Goal: Task Accomplishment & Management: Complete application form

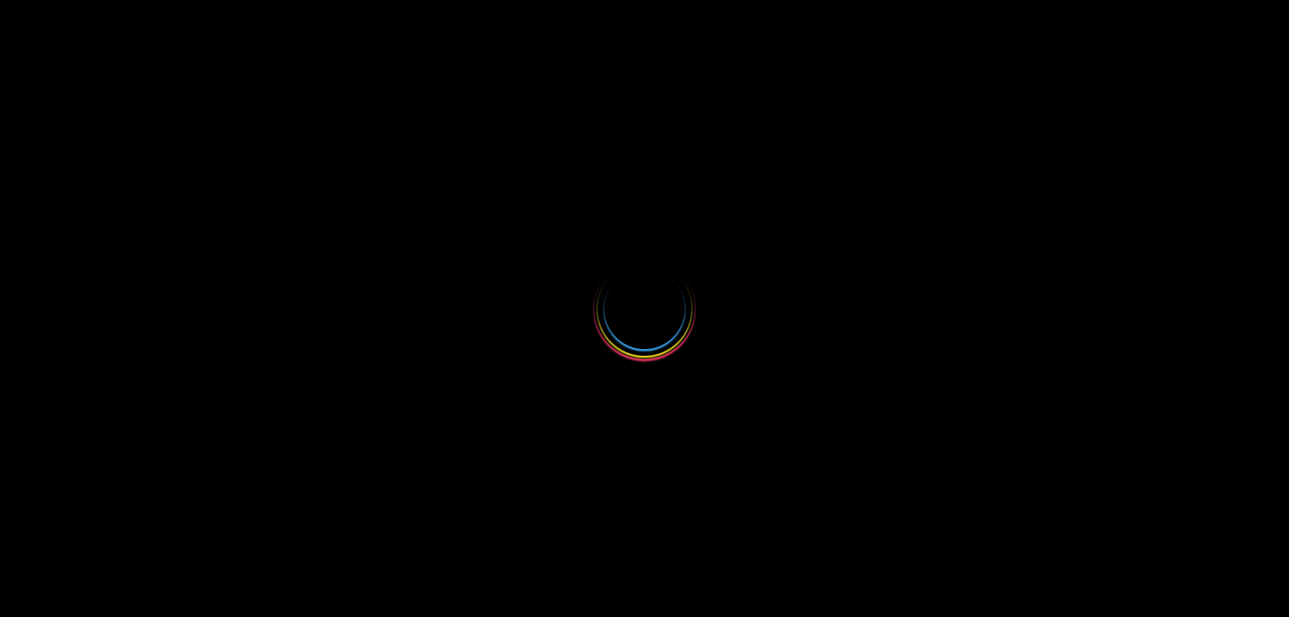
select select
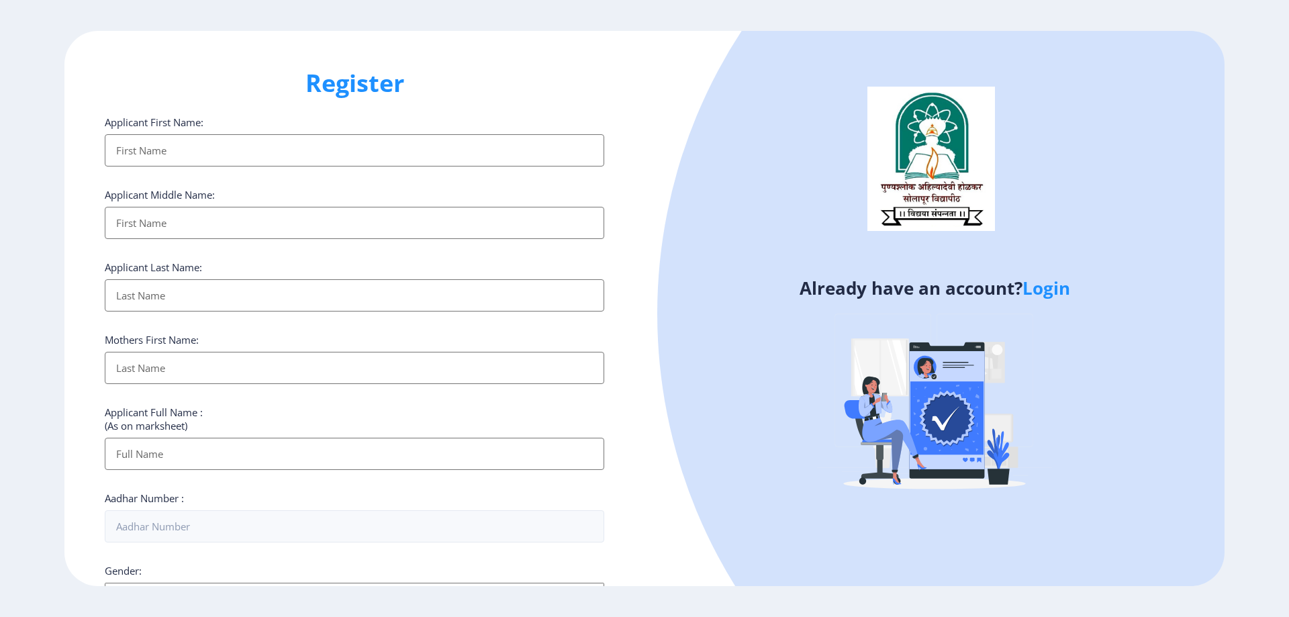
click at [1059, 295] on link "Login" at bounding box center [1047, 288] width 48 height 24
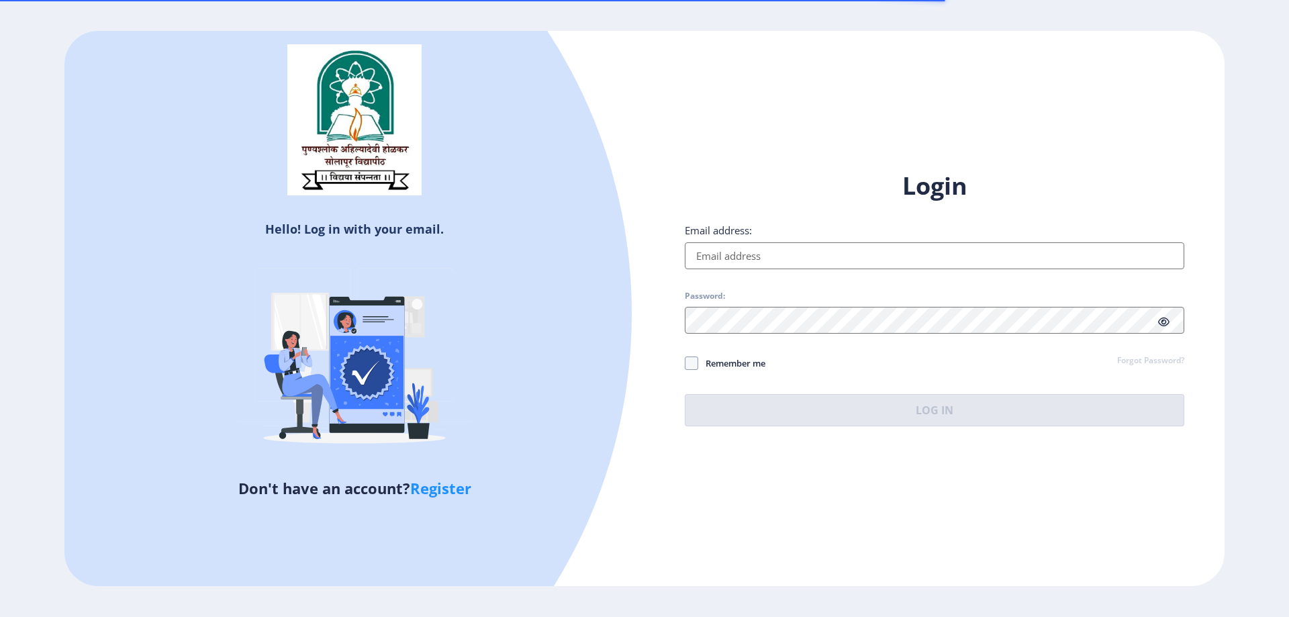
click at [816, 267] on input "Email address:" at bounding box center [935, 255] width 500 height 27
click at [818, 263] on input "Email address:" at bounding box center [935, 255] width 500 height 27
type input "[EMAIL_ADDRESS][DOMAIN_NAME]"
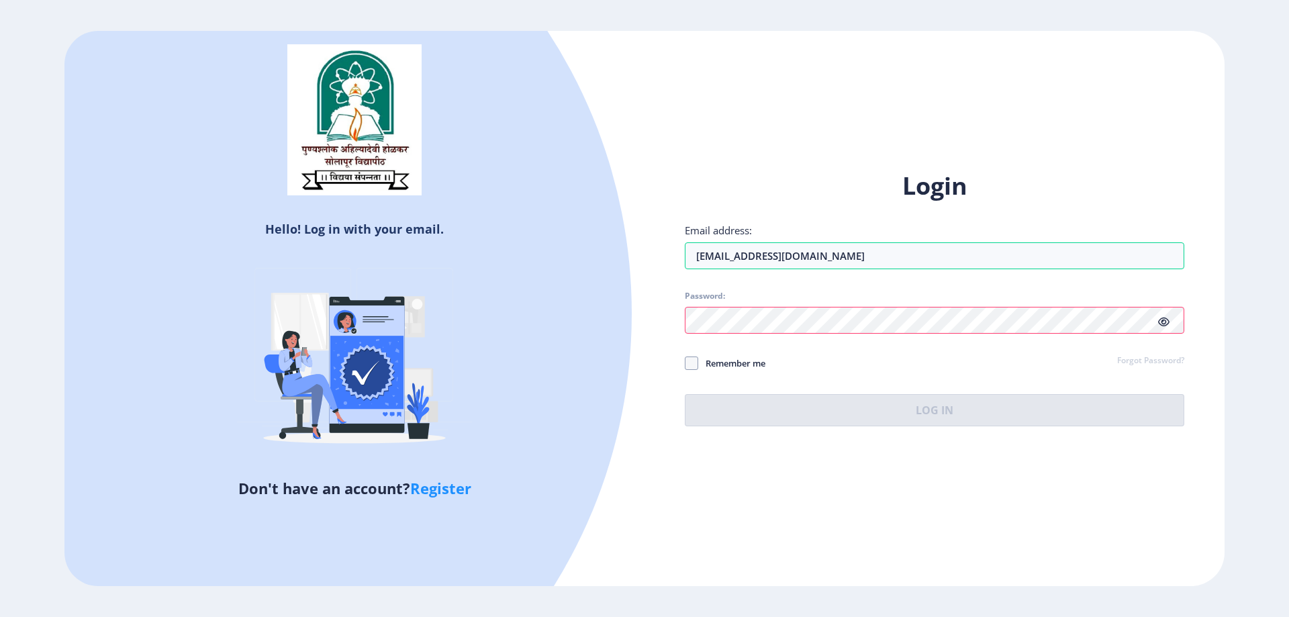
click at [1163, 325] on div at bounding box center [935, 320] width 500 height 27
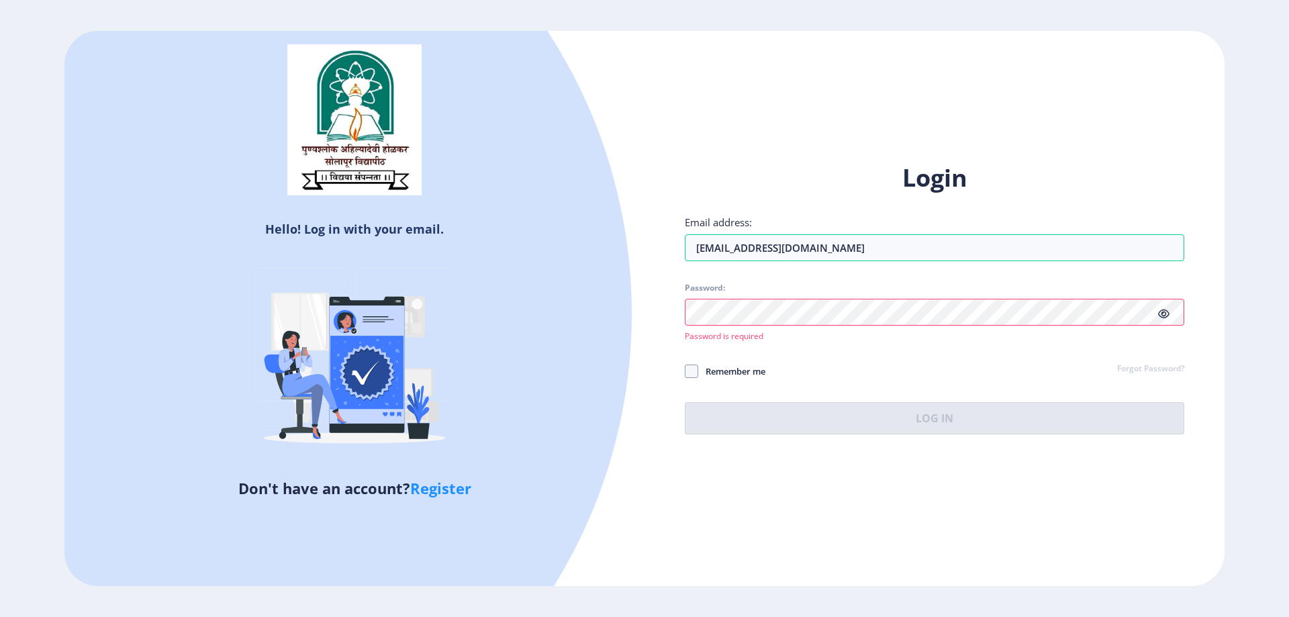
click at [1066, 326] on div "Password: Password is required" at bounding box center [935, 312] width 500 height 59
click at [1163, 314] on icon at bounding box center [1163, 314] width 11 height 10
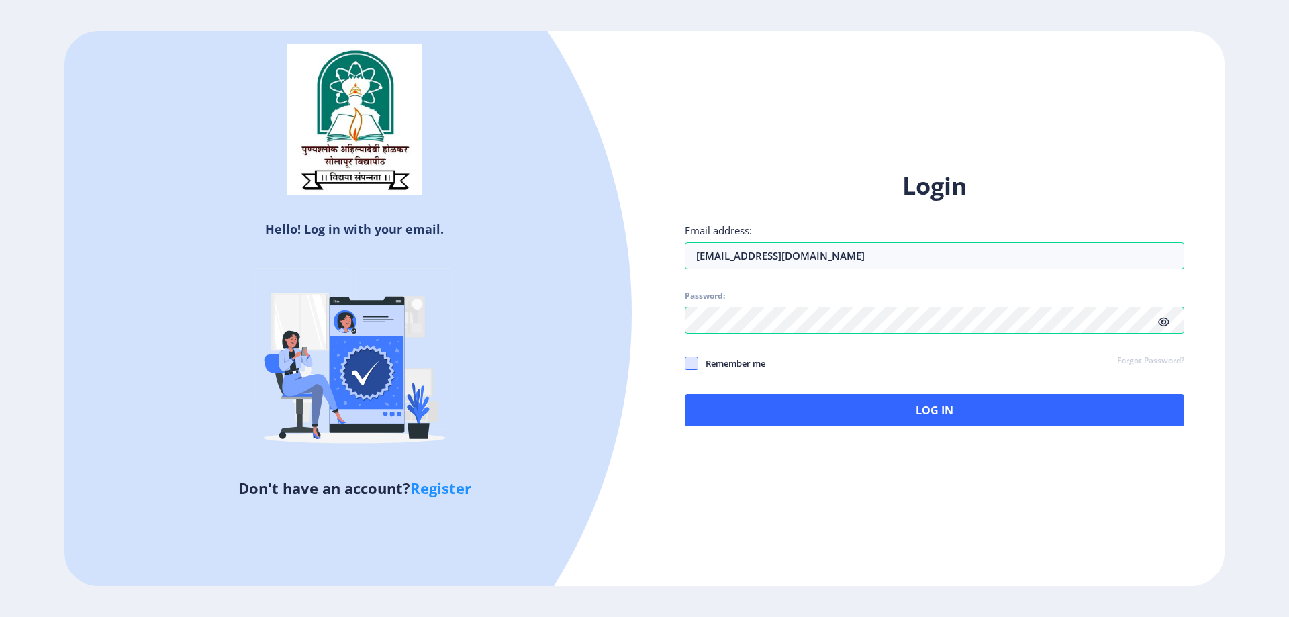
click at [691, 362] on span at bounding box center [691, 363] width 13 height 13
click at [686, 363] on input "Remember me" at bounding box center [685, 363] width 1 height 1
checkbox input "true"
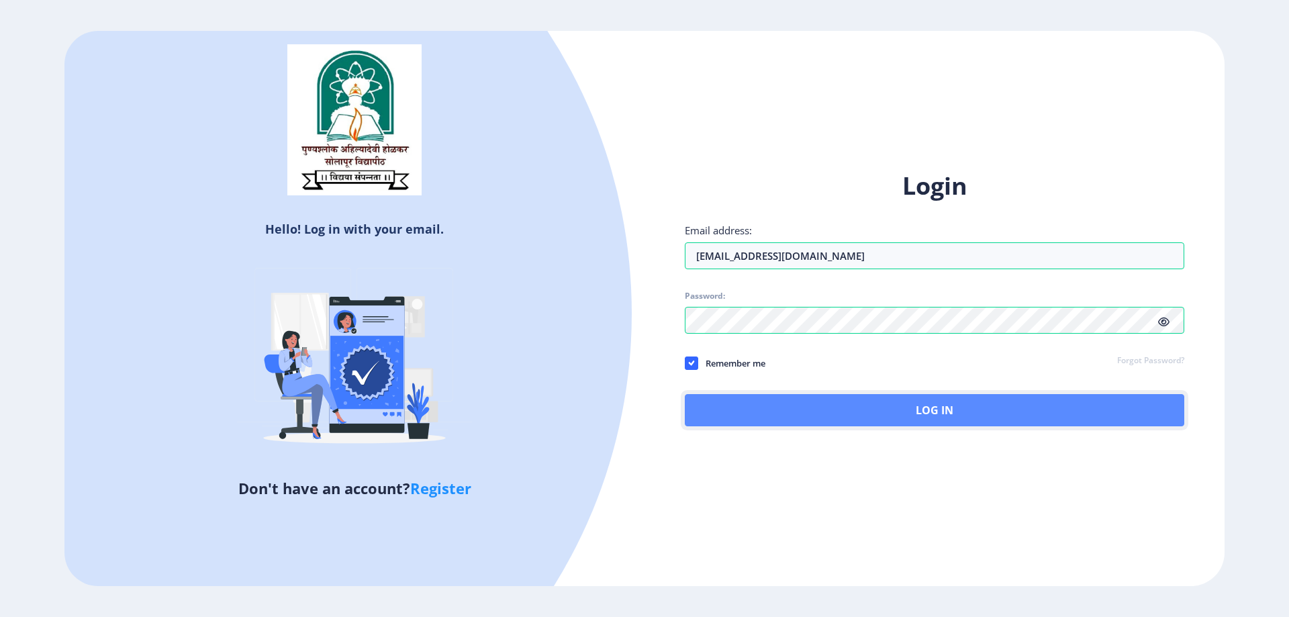
click at [766, 421] on button "Log In" at bounding box center [935, 410] width 500 height 32
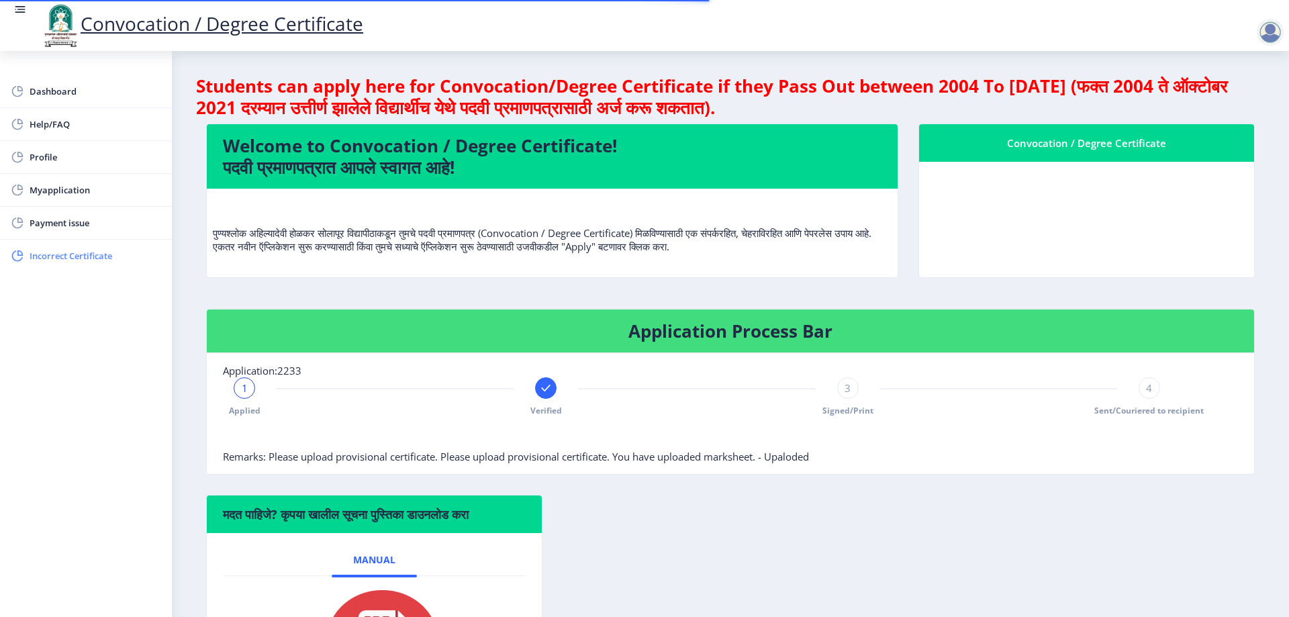
click at [81, 254] on span "Incorrect Certificate" at bounding box center [96, 256] width 132 height 16
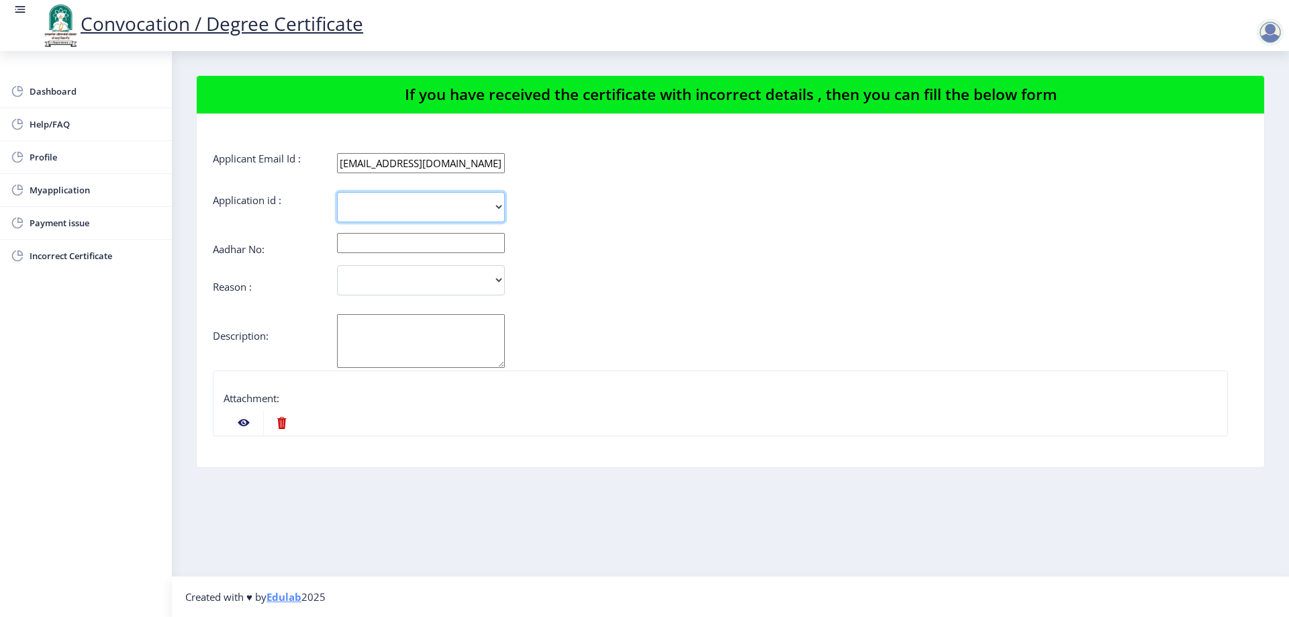
drag, startPoint x: 383, startPoint y: 205, endPoint x: 389, endPoint y: 201, distance: 7.3
click at [385, 204] on select "2233" at bounding box center [421, 207] width 168 height 30
select select "2233"
click at [337, 192] on select "2233" at bounding box center [421, 207] width 168 height 30
click at [392, 244] on input "text" at bounding box center [421, 243] width 168 height 20
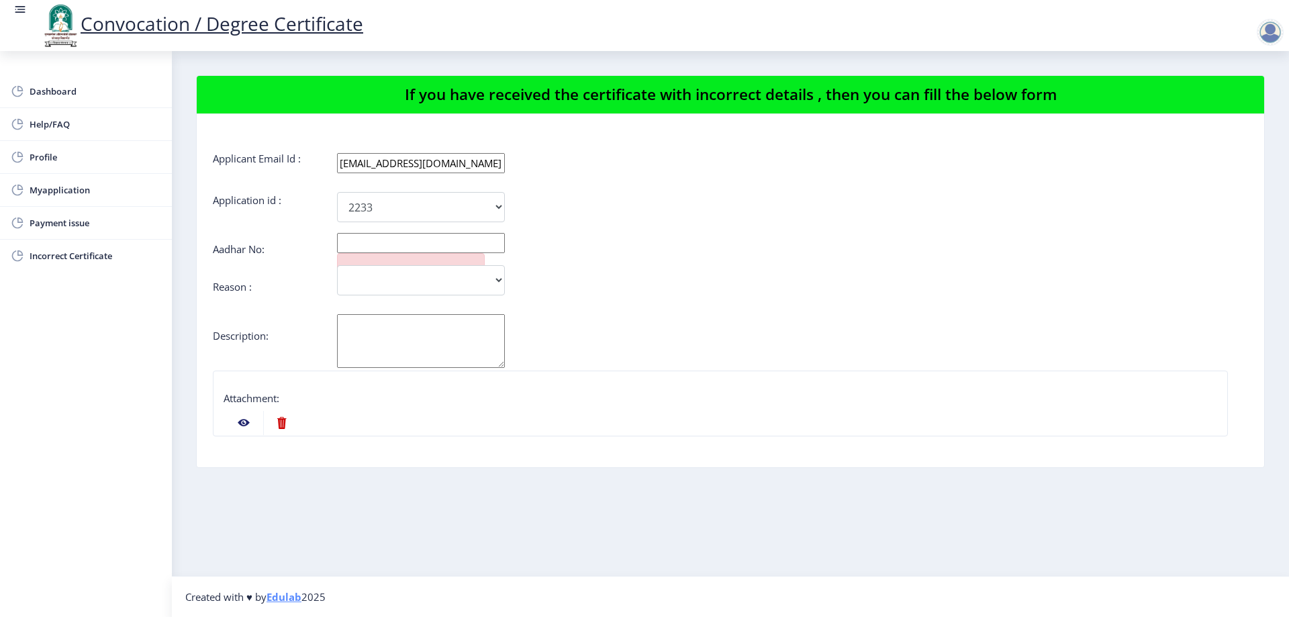
click at [357, 242] on input "text" at bounding box center [421, 243] width 168 height 20
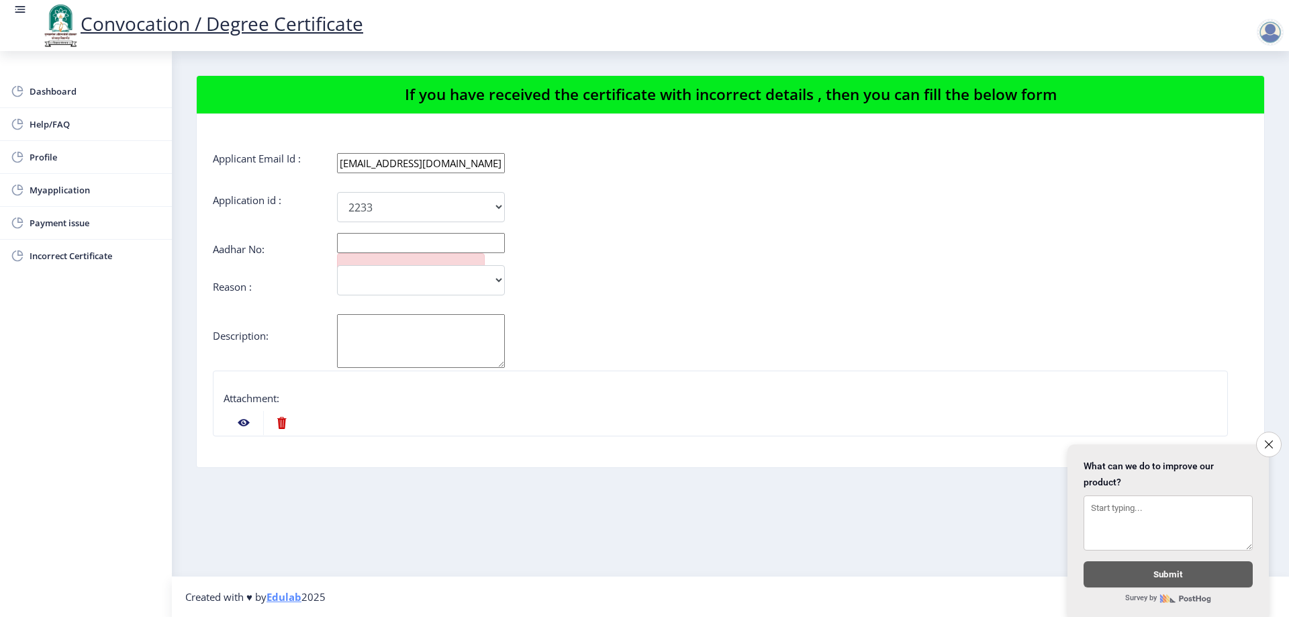
click at [416, 241] on input "text" at bounding box center [421, 243] width 168 height 20
click at [393, 236] on input "text" at bounding box center [421, 243] width 168 height 20
type input "297551522873"
click at [428, 283] on select "Incorrect Course Name Incorrect Name/ Fathers Name Others" at bounding box center [421, 280] width 168 height 30
select select "Others"
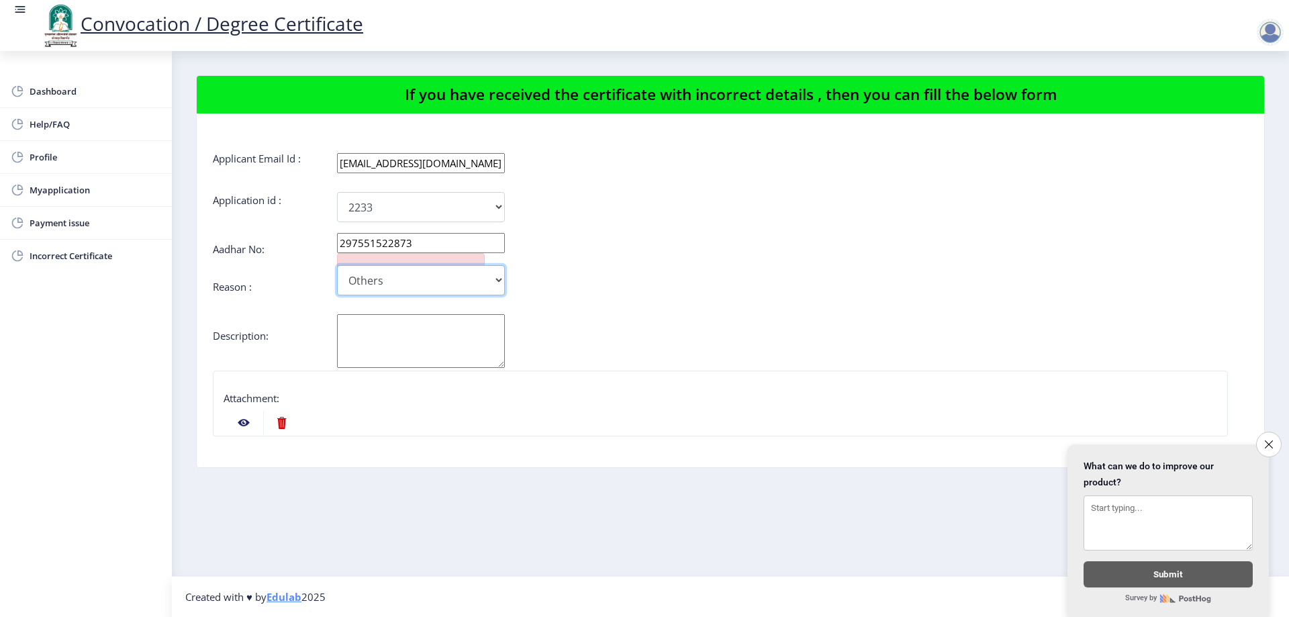
click at [337, 265] on select "Incorrect Course Name Incorrect Name/ Fathers Name Others" at bounding box center [421, 280] width 168 height 30
click at [401, 318] on textarea "Aadhar No:" at bounding box center [421, 341] width 168 height 54
click at [390, 340] on textarea "Aadhar No:" at bounding box center [421, 341] width 168 height 54
click at [377, 352] on textarea "i" at bounding box center [421, 341] width 168 height 54
type textarea "i'm not uploaded provisional certificate"
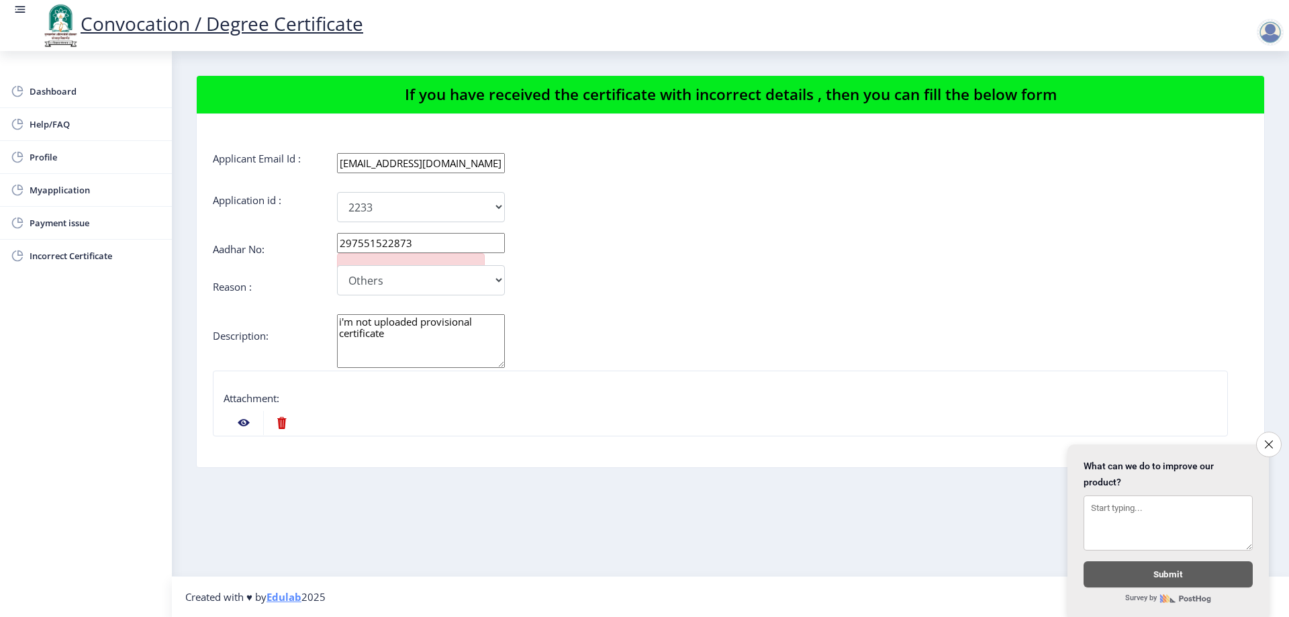
click at [241, 422] on nb-action at bounding box center [243, 423] width 39 height 24
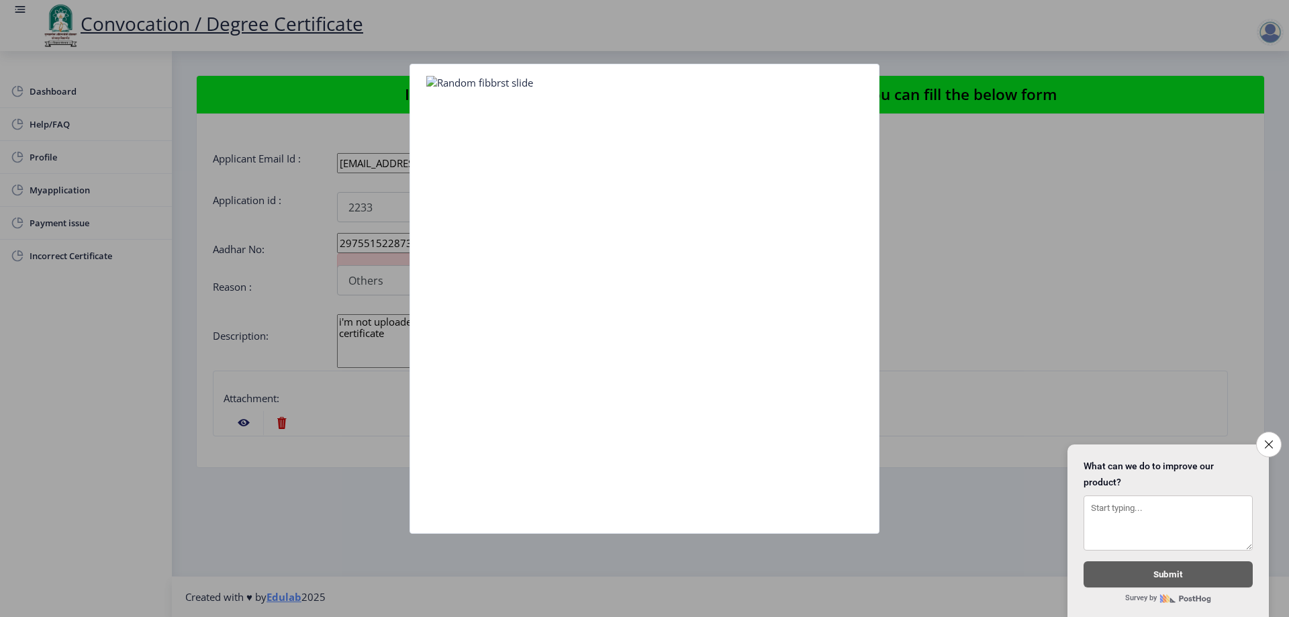
click at [953, 132] on div at bounding box center [644, 308] width 1289 height 617
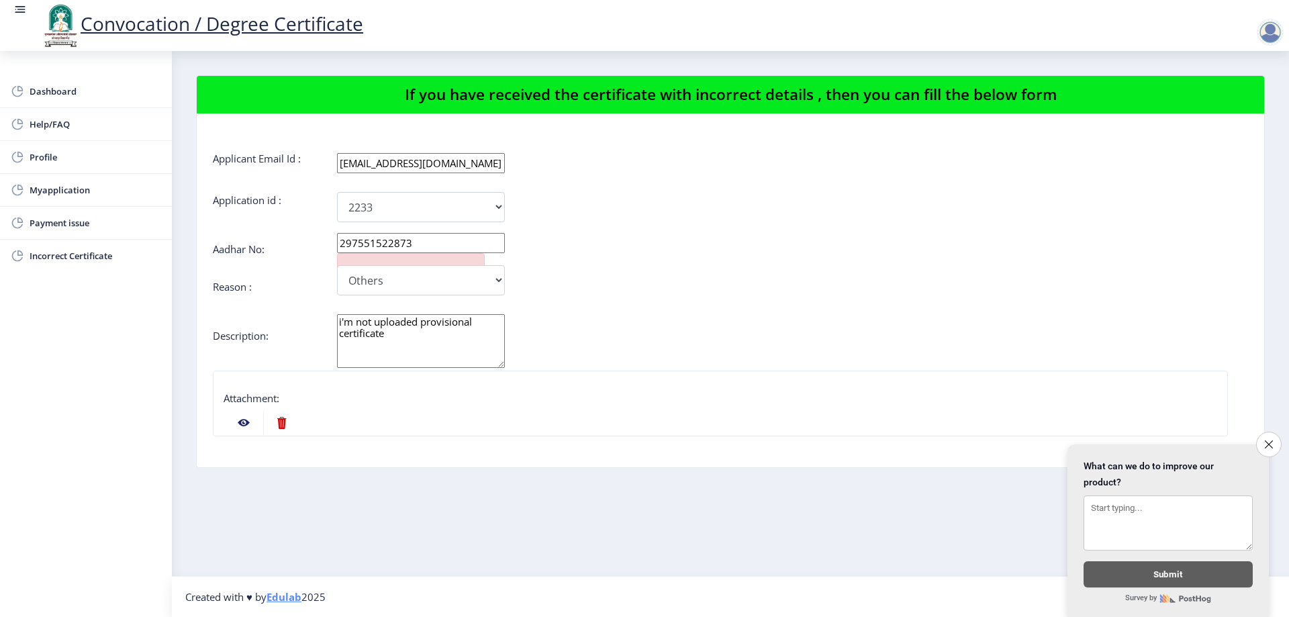
click at [397, 416] on tr at bounding box center [721, 423] width 994 height 26
click at [1268, 440] on icon "Close survey" at bounding box center [1268, 444] width 9 height 9
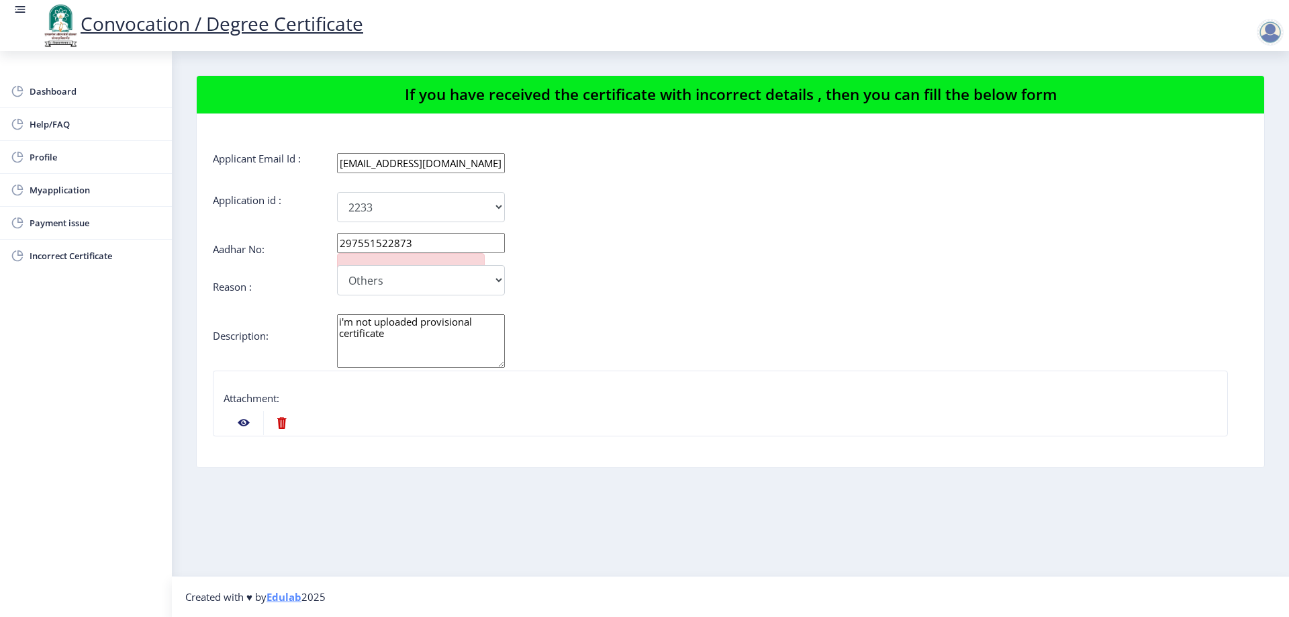
click at [809, 416] on tr at bounding box center [721, 423] width 994 height 26
drag, startPoint x: 809, startPoint y: 416, endPoint x: 653, endPoint y: 420, distance: 155.8
click at [810, 416] on tr at bounding box center [721, 423] width 994 height 26
click at [261, 397] on label "Attachment:" at bounding box center [252, 397] width 56 height 13
click at [312, 399] on div "Attachment:" at bounding box center [721, 400] width 994 height 19
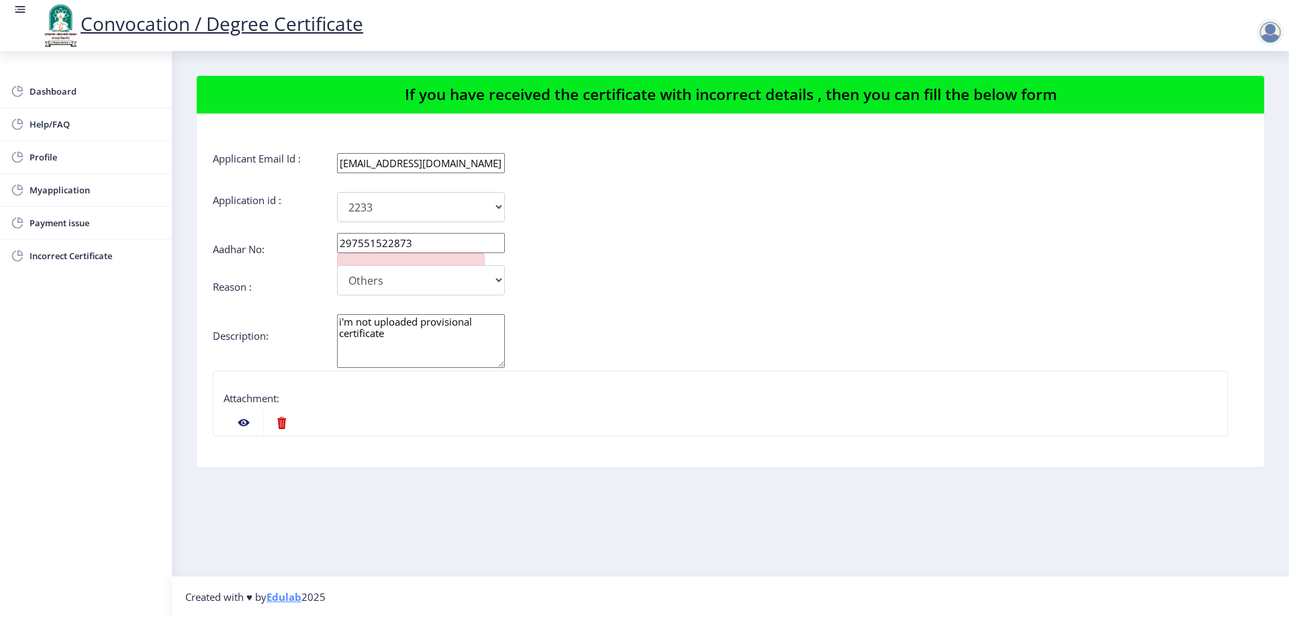
drag, startPoint x: 346, startPoint y: 403, endPoint x: 399, endPoint y: 418, distance: 55.7
click at [399, 418] on tr at bounding box center [721, 423] width 994 height 26
click at [1196, 424] on tr at bounding box center [721, 423] width 994 height 26
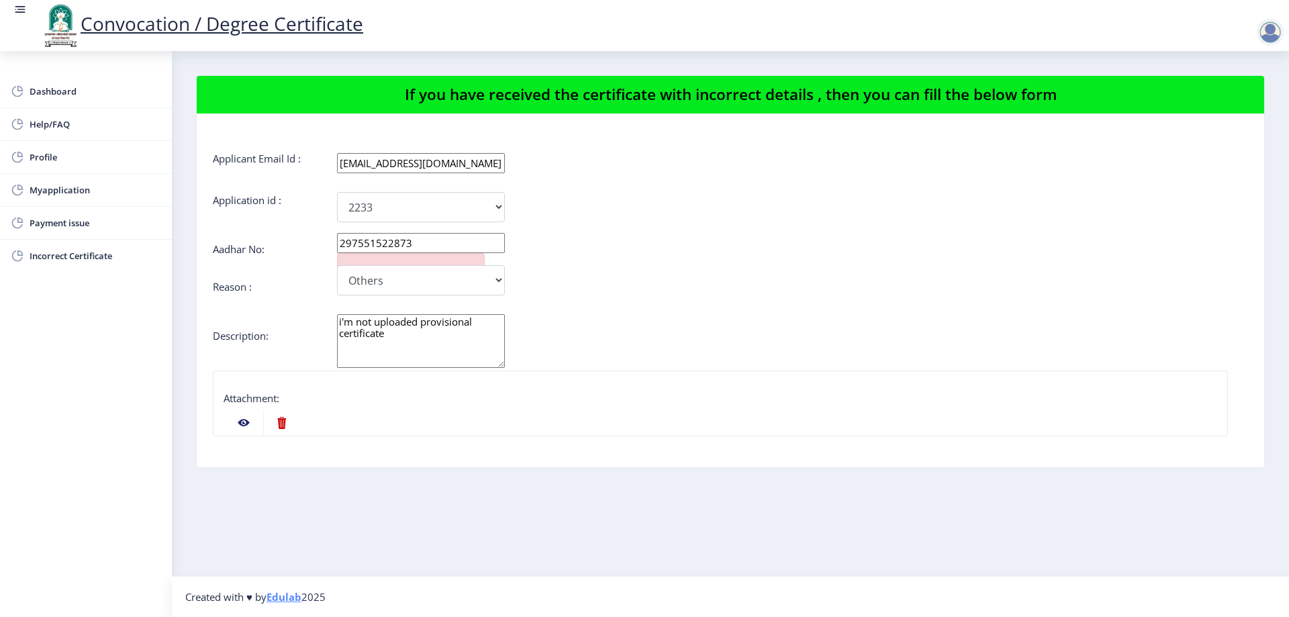
click at [1196, 424] on tr at bounding box center [721, 423] width 994 height 26
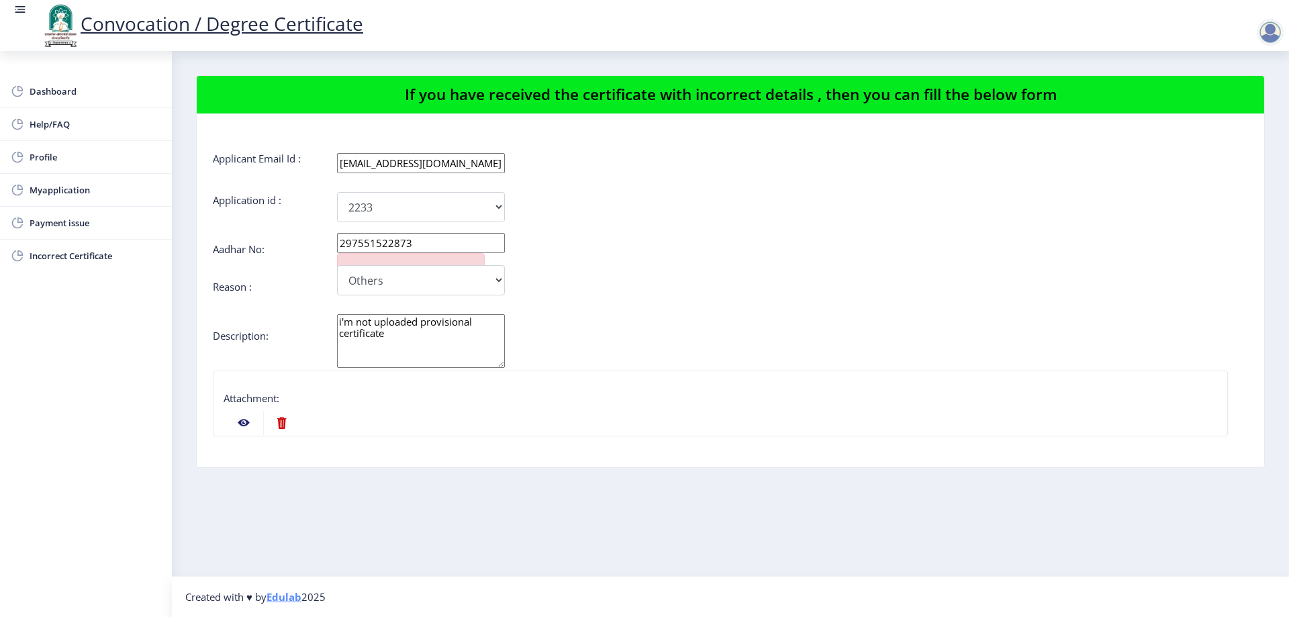
click at [1136, 397] on div "Attachment:" at bounding box center [721, 400] width 994 height 19
click at [1196, 406] on div "Attachment:" at bounding box center [721, 400] width 994 height 19
click at [283, 389] on nb-card "Attachment:" at bounding box center [720, 404] width 1015 height 66
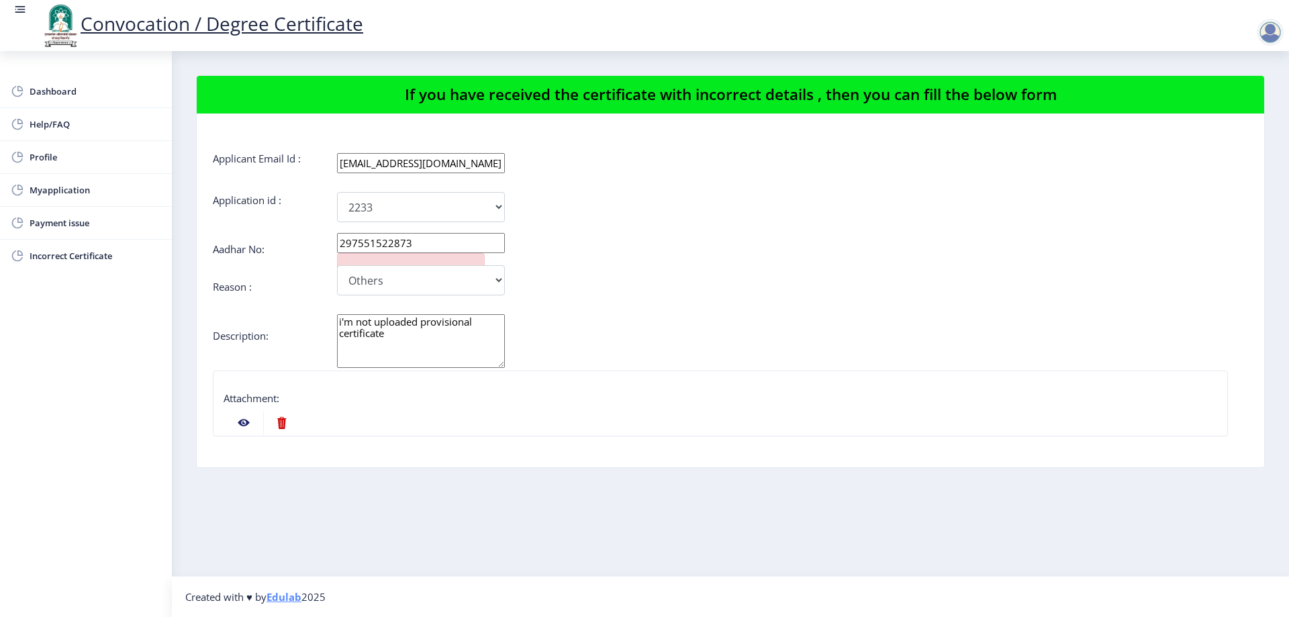
click at [248, 400] on label "Attachment:" at bounding box center [252, 397] width 56 height 13
drag, startPoint x: 331, startPoint y: 406, endPoint x: 697, endPoint y: 251, distance: 397.2
click at [697, 250] on div "Aadhar No: 297551522873" at bounding box center [730, 247] width 1035 height 11
click at [457, 398] on div "Attachment:" at bounding box center [721, 400] width 994 height 19
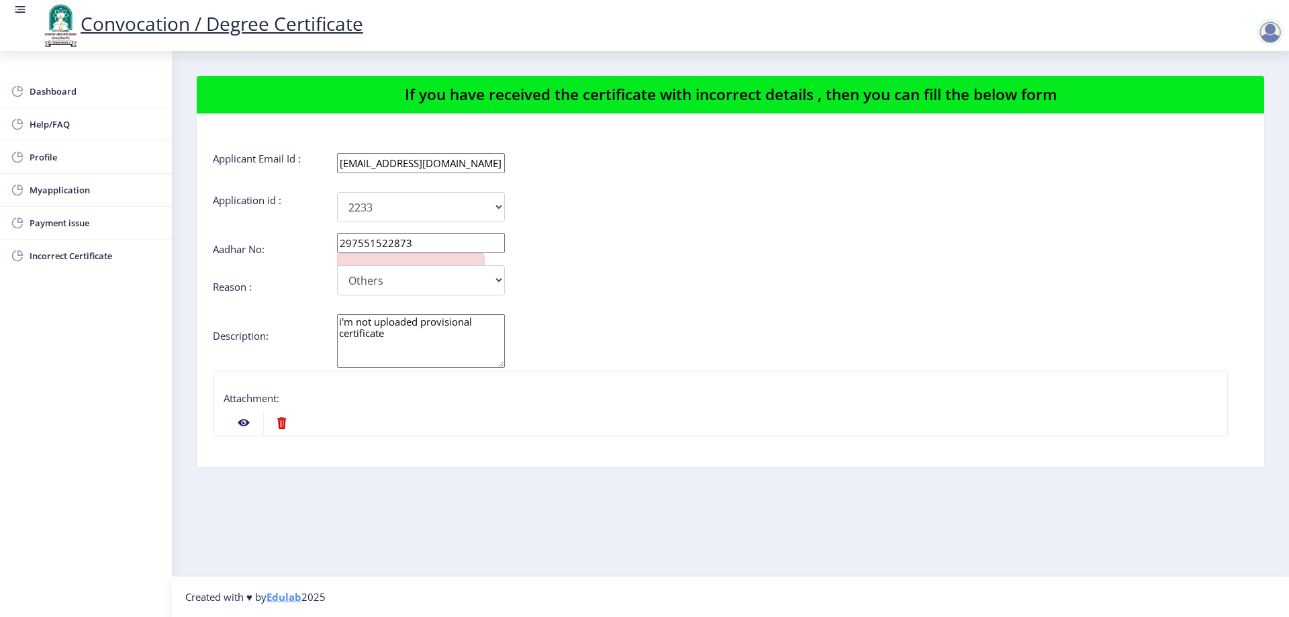
click at [459, 433] on tr at bounding box center [721, 423] width 994 height 26
click at [436, 397] on div "Attachment:" at bounding box center [721, 400] width 994 height 19
click at [477, 417] on tr at bounding box center [721, 423] width 994 height 26
click at [421, 416] on tr at bounding box center [721, 423] width 994 height 26
click at [422, 417] on tr at bounding box center [721, 423] width 994 height 26
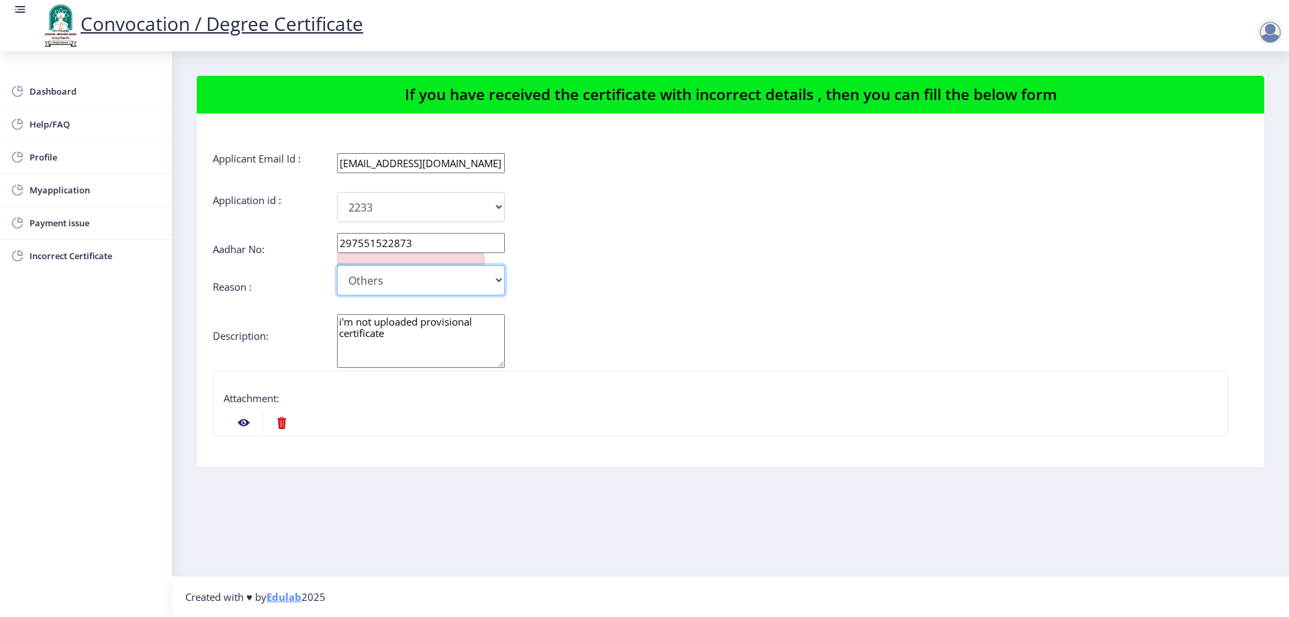
click at [495, 279] on select "Incorrect Course Name Incorrect Name/ Fathers Name Others" at bounding box center [421, 280] width 168 height 30
click at [337, 265] on select "Incorrect Course Name Incorrect Name/ Fathers Name Others" at bounding box center [421, 280] width 168 height 30
click at [475, 341] on textarea "i'm not uploaded provisional certificate" at bounding box center [421, 341] width 168 height 54
click at [462, 387] on nb-card "Attachment:" at bounding box center [720, 404] width 1015 height 66
click at [461, 385] on nb-card "Attachment:" at bounding box center [720, 404] width 1015 height 66
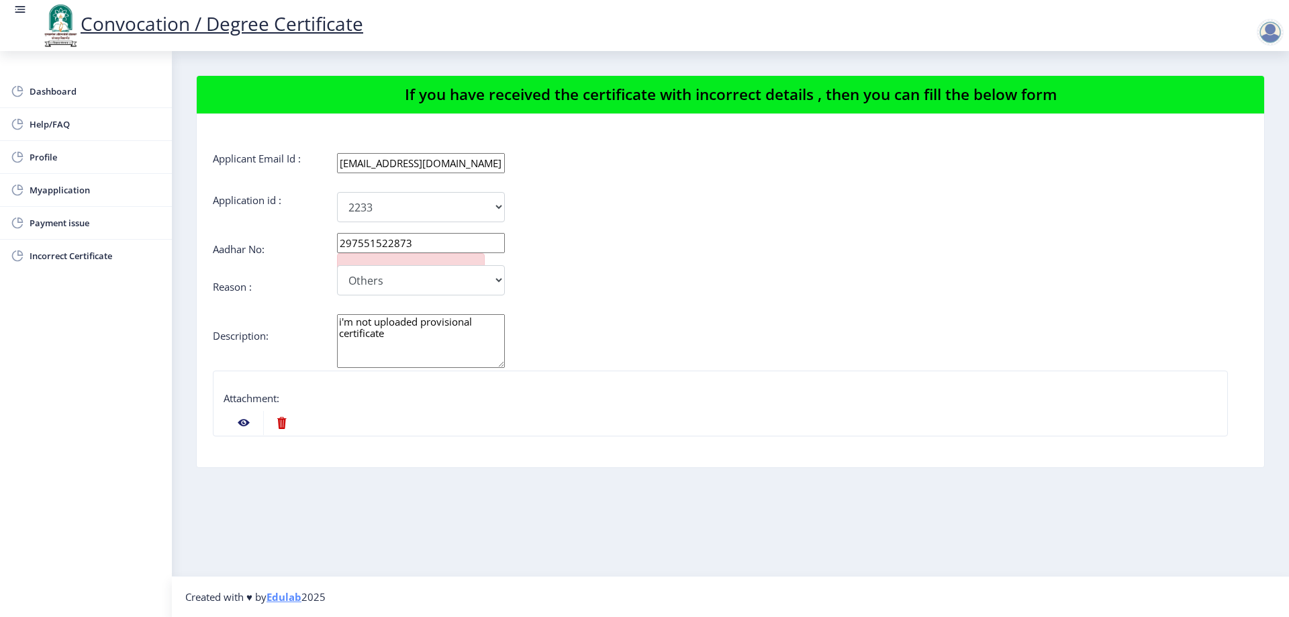
click at [460, 385] on nb-card "Attachment:" at bounding box center [720, 404] width 1015 height 66
click at [261, 378] on nb-card "Attachment:" at bounding box center [720, 404] width 1015 height 66
click at [256, 406] on div "Attachment:" at bounding box center [721, 400] width 994 height 19
click at [295, 420] on nb-action at bounding box center [281, 423] width 37 height 24
click at [271, 418] on nb-action at bounding box center [281, 423] width 37 height 24
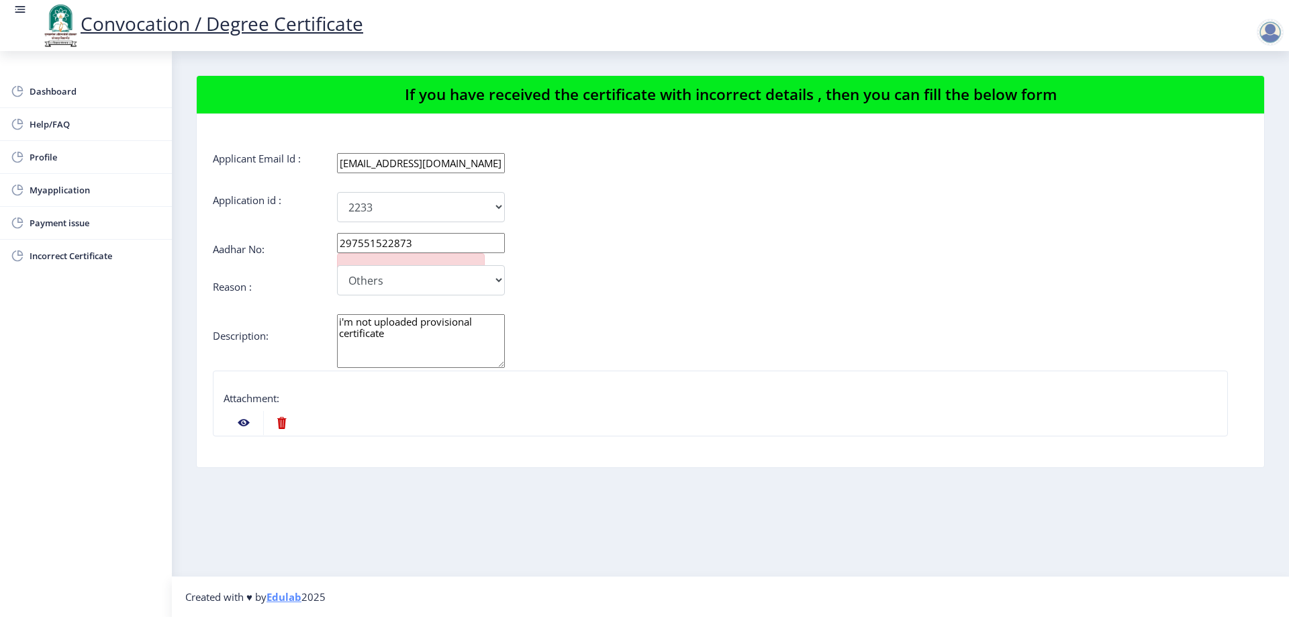
click at [277, 423] on nb-action at bounding box center [281, 423] width 37 height 24
click at [277, 422] on nb-action at bounding box center [281, 423] width 37 height 24
click at [278, 420] on nb-action at bounding box center [281, 423] width 37 height 24
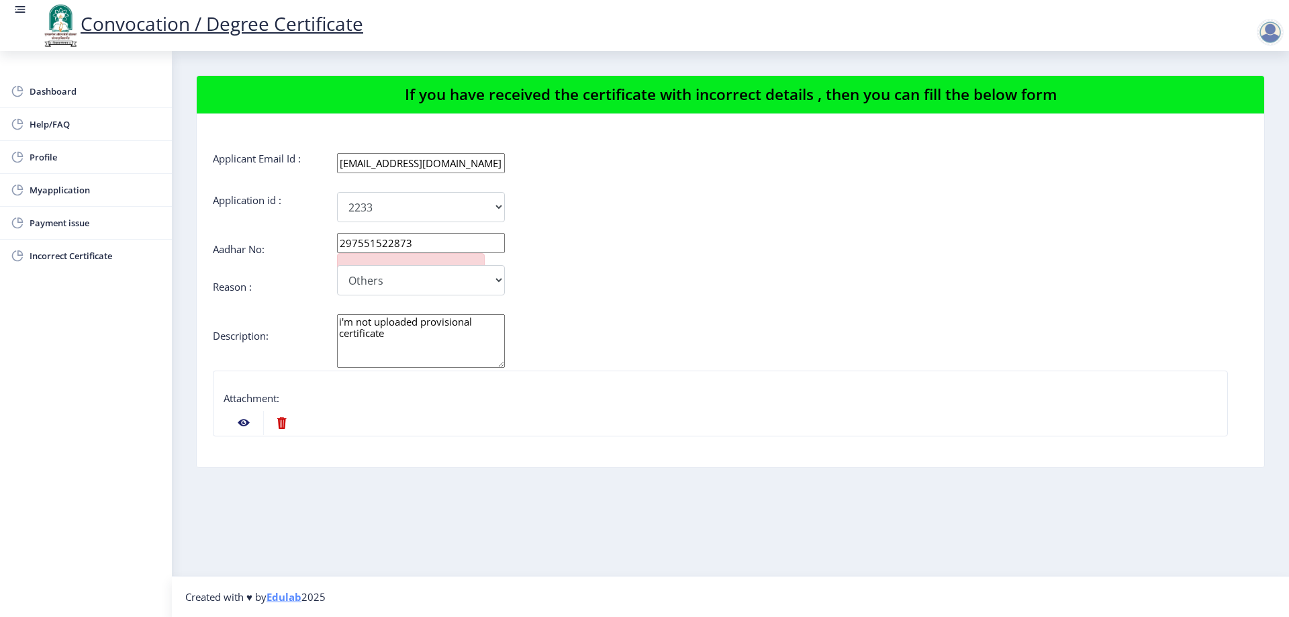
click at [278, 420] on nb-action at bounding box center [281, 423] width 37 height 24
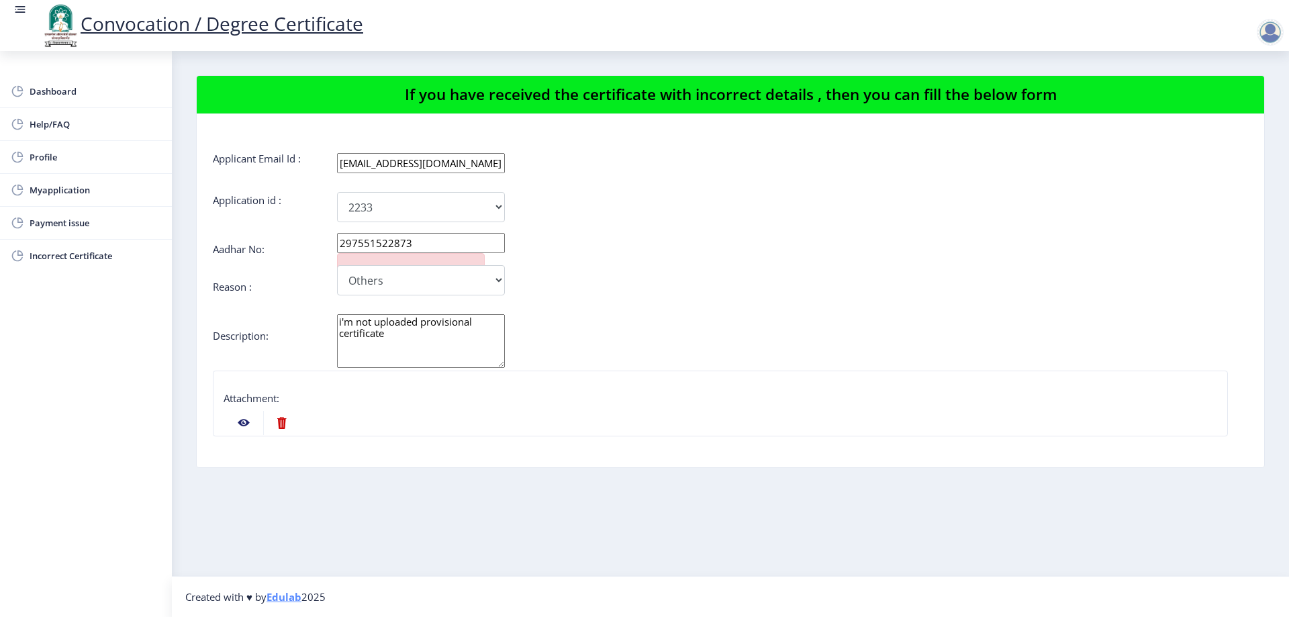
click at [283, 424] on nb-action at bounding box center [281, 423] width 37 height 24
click at [90, 179] on link "Myapplication" at bounding box center [86, 190] width 172 height 32
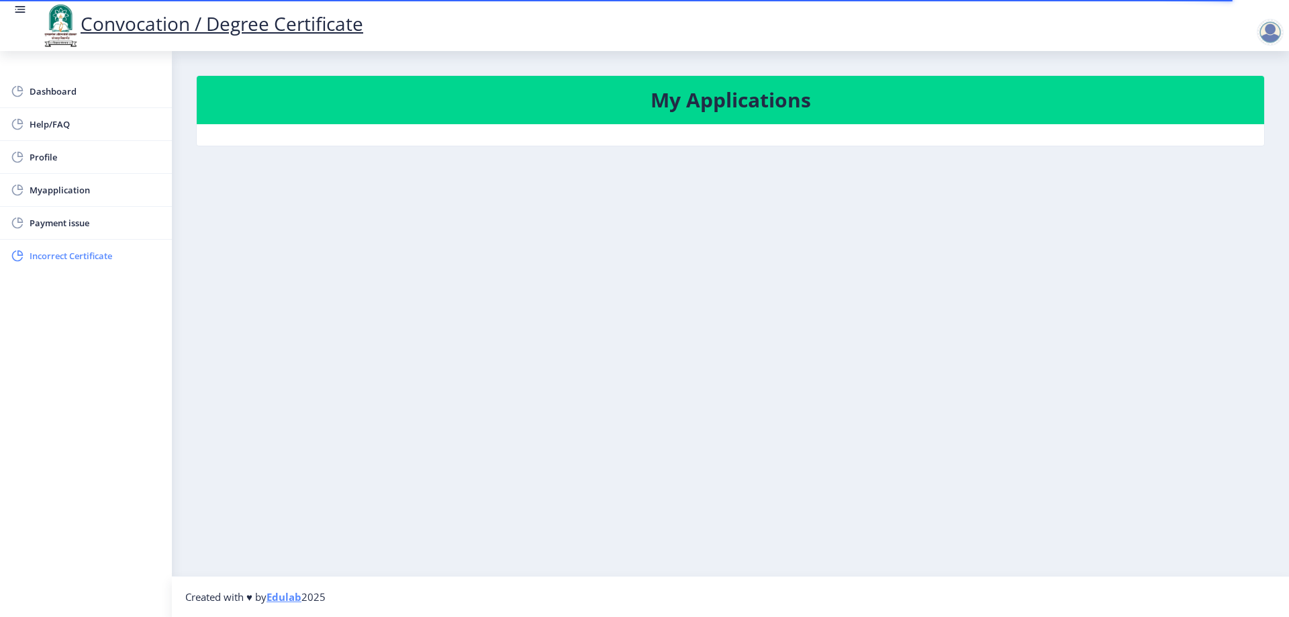
click at [75, 255] on span "Incorrect Certificate" at bounding box center [96, 256] width 132 height 16
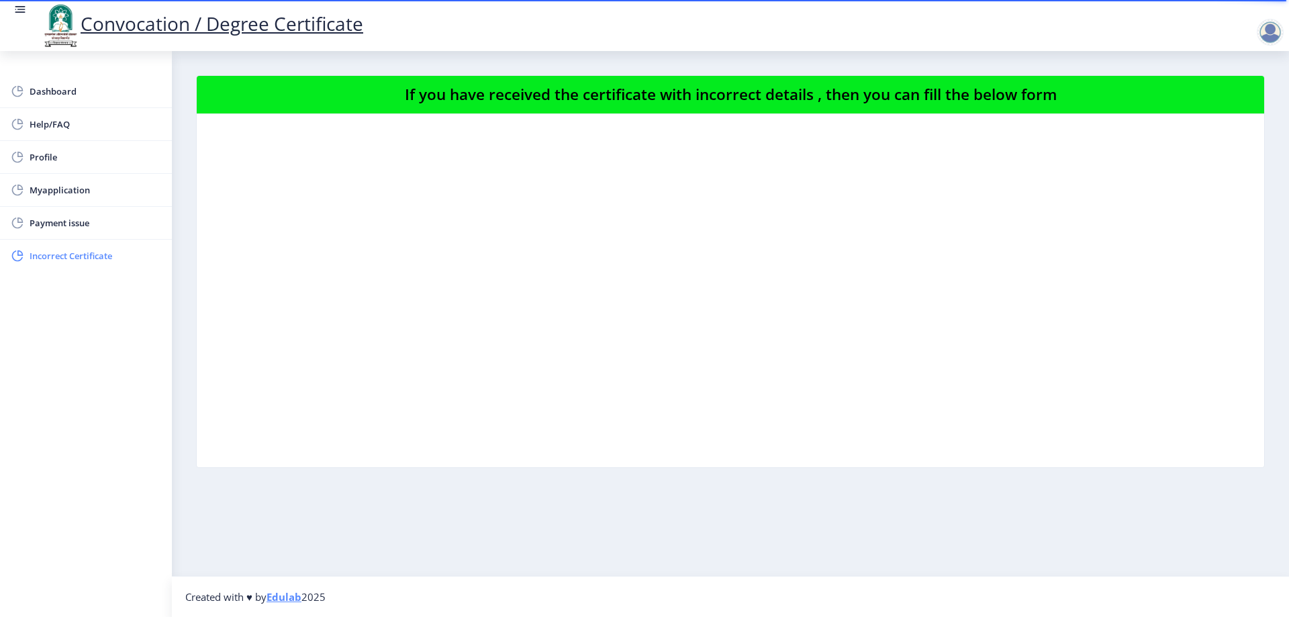
click at [73, 261] on span "Incorrect Certificate" at bounding box center [96, 256] width 132 height 16
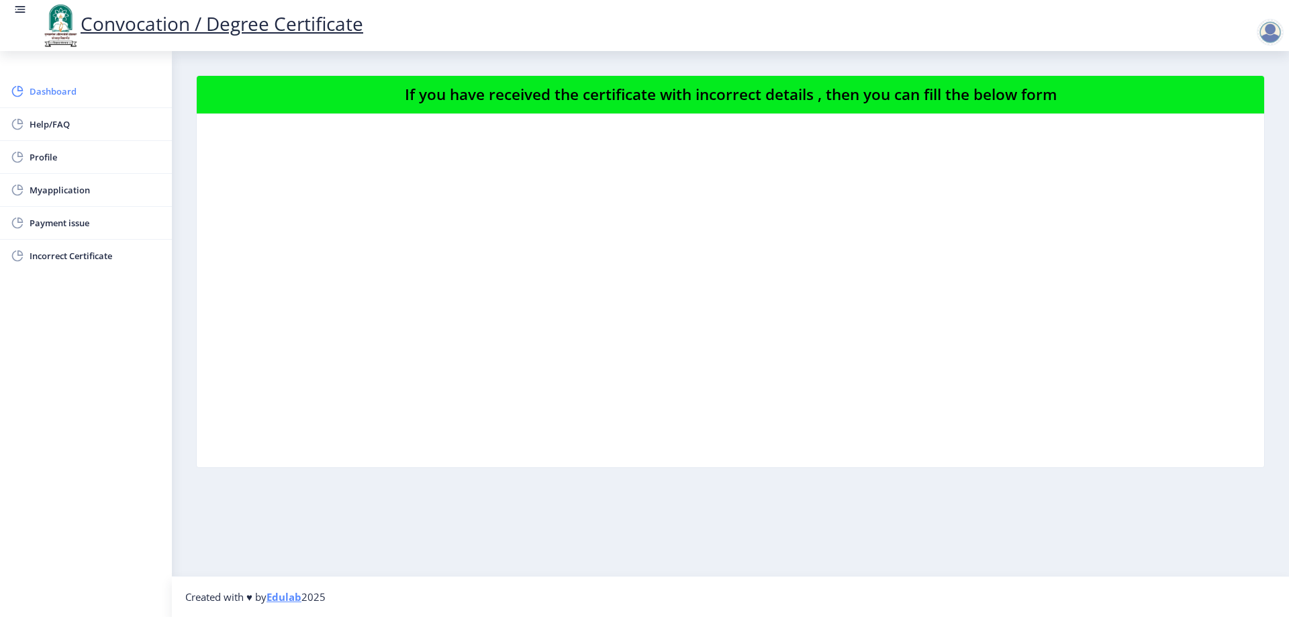
click at [48, 95] on span "Dashboard" at bounding box center [96, 91] width 132 height 16
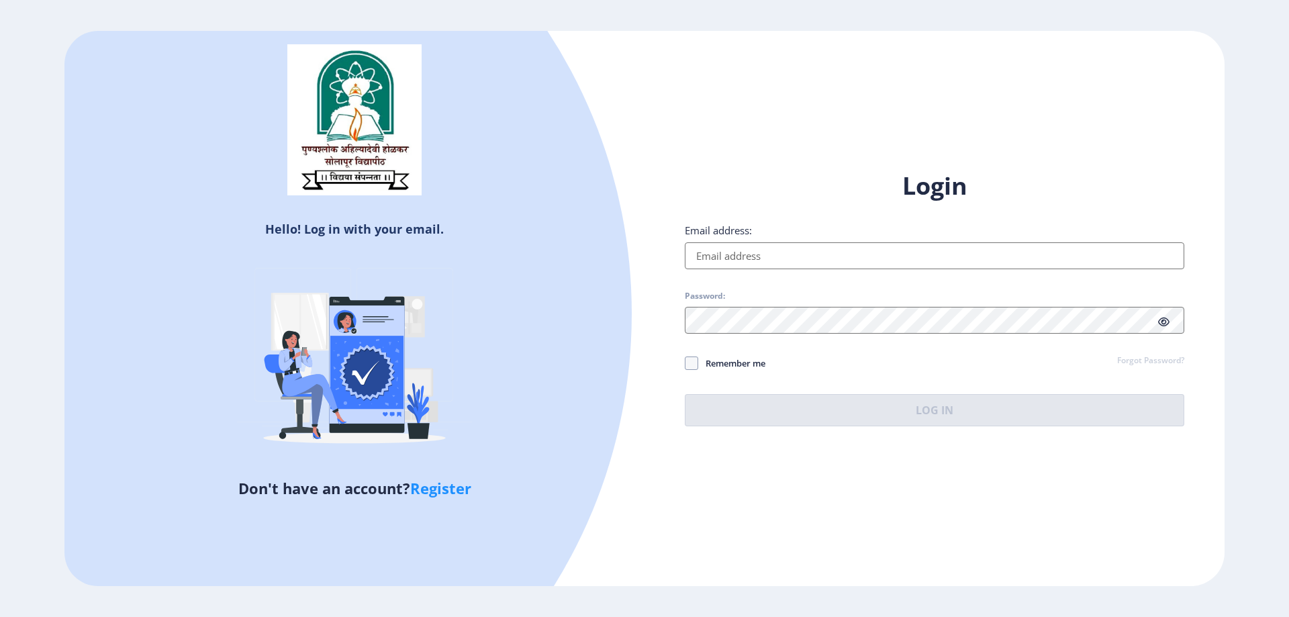
click at [748, 261] on input "Email address:" at bounding box center [935, 255] width 500 height 27
click at [747, 255] on input "Email address:" at bounding box center [935, 255] width 500 height 27
type input "[EMAIL_ADDRESS][DOMAIN_NAME]"
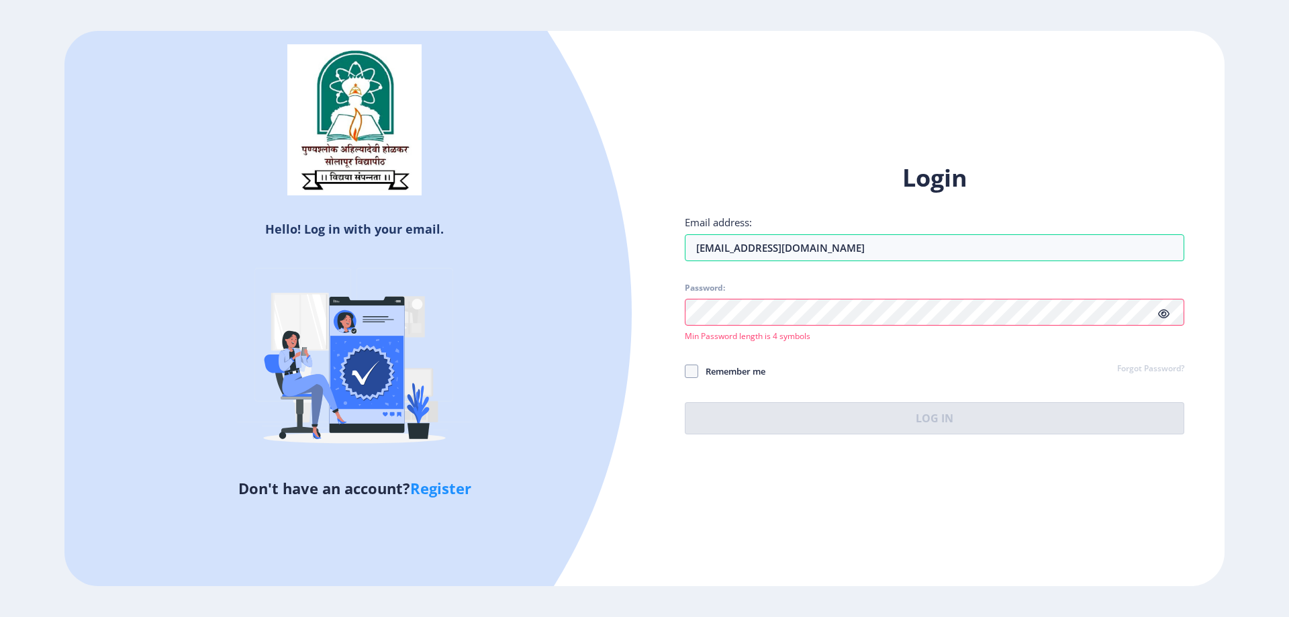
click at [1168, 320] on div at bounding box center [935, 312] width 500 height 27
click at [1168, 313] on icon at bounding box center [1163, 314] width 11 height 10
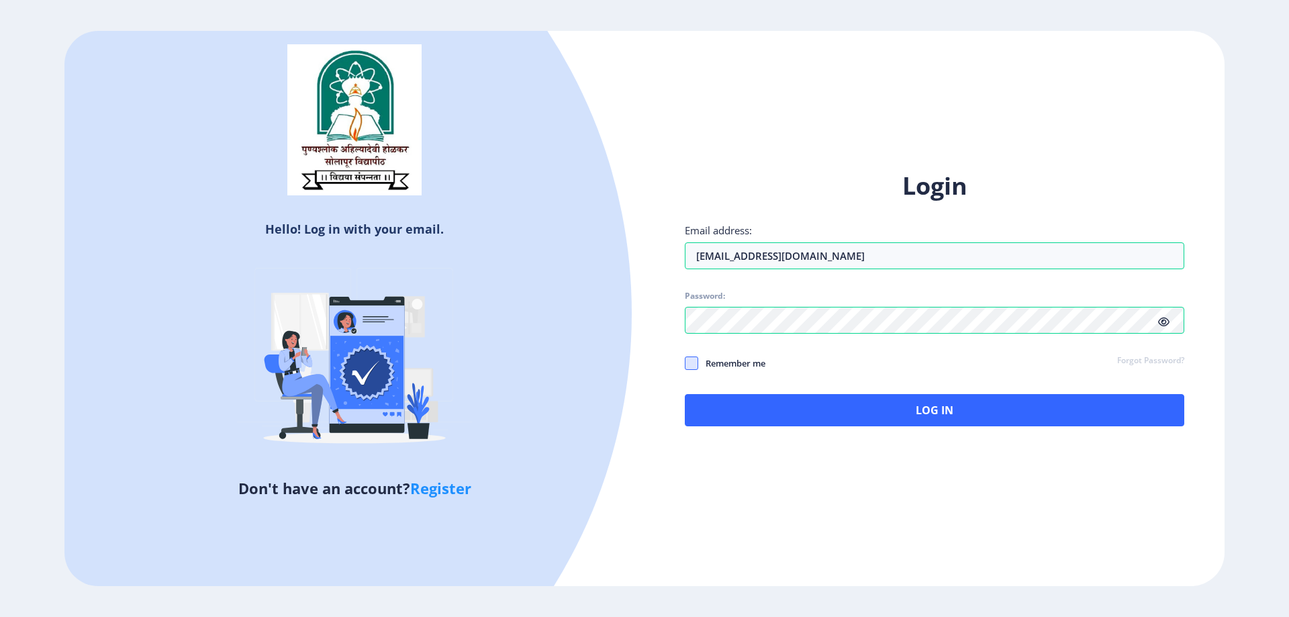
click at [696, 359] on span at bounding box center [691, 363] width 13 height 13
click at [686, 363] on input "Remember me" at bounding box center [685, 363] width 1 height 1
checkbox input "true"
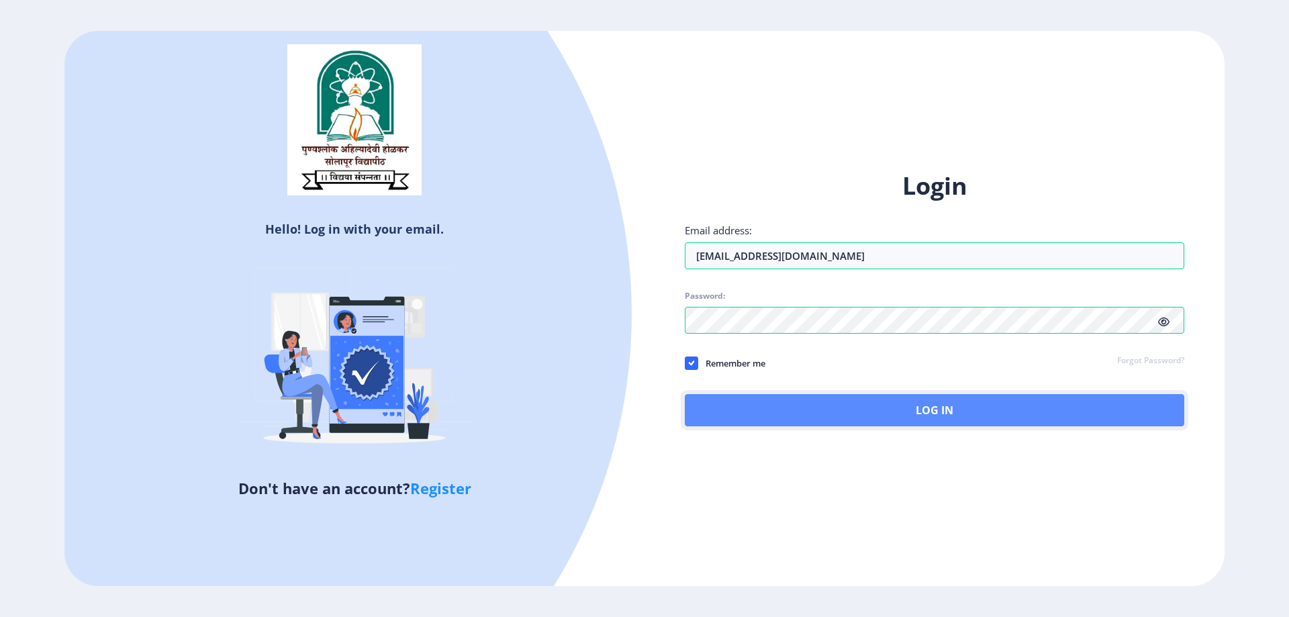
click at [718, 405] on button "Log In" at bounding box center [935, 410] width 500 height 32
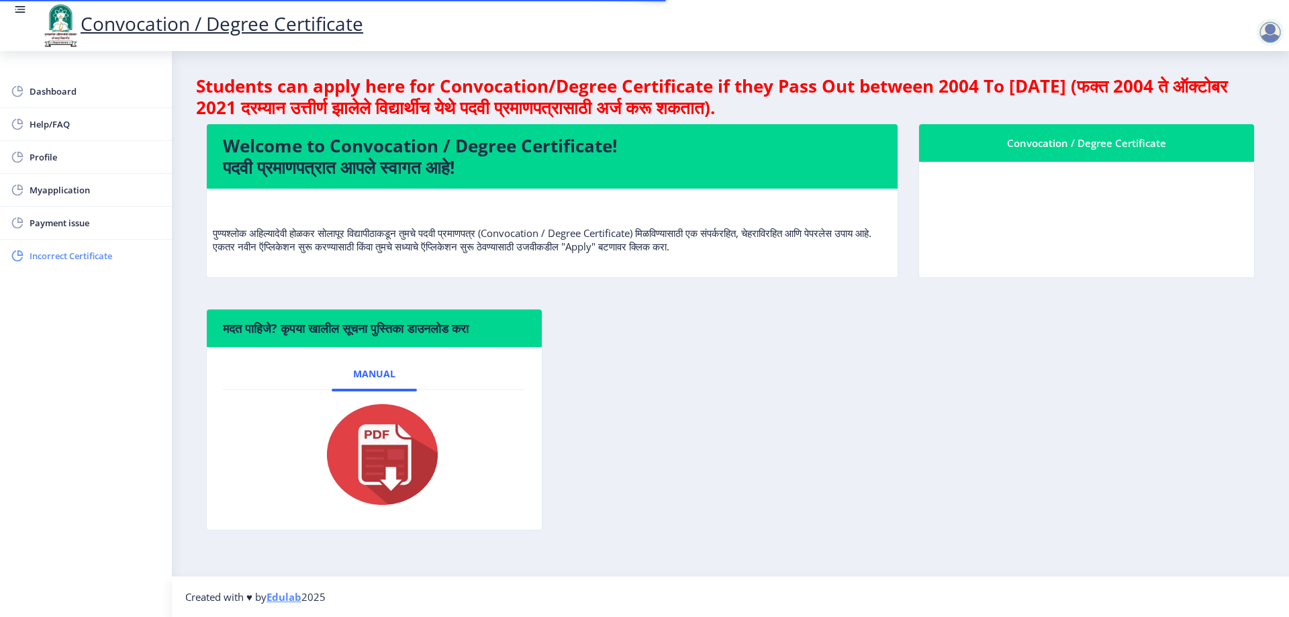
click at [86, 247] on link "Incorrect Certificate" at bounding box center [86, 256] width 172 height 32
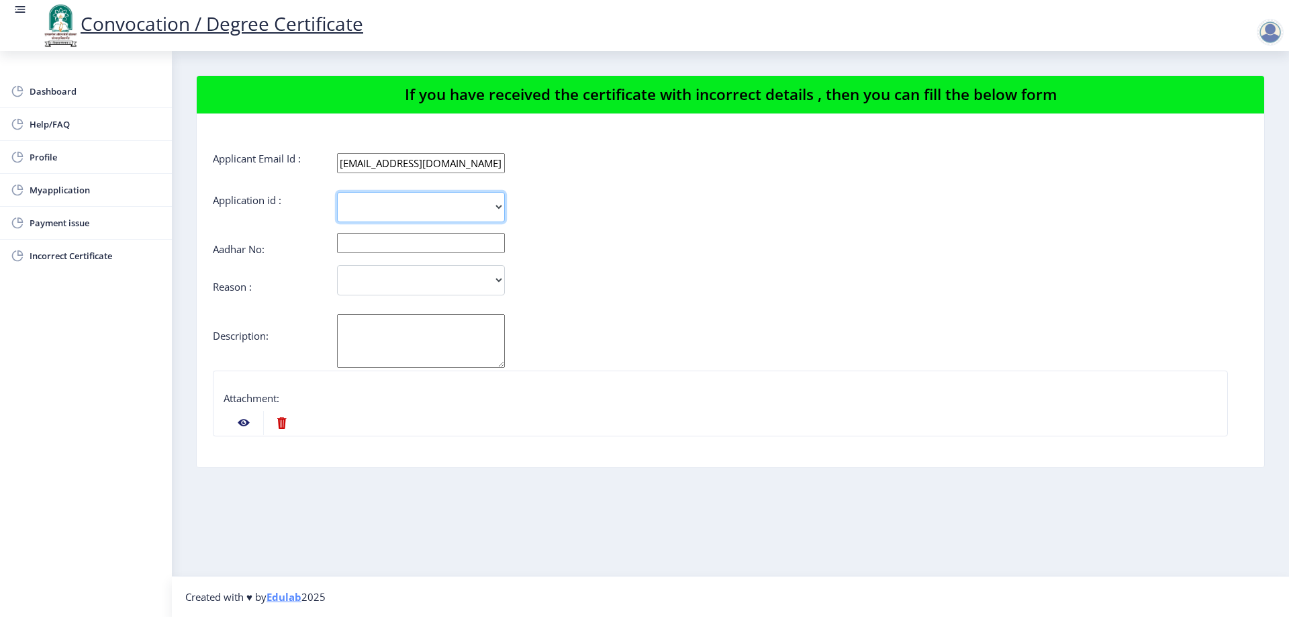
click at [389, 194] on select "2233" at bounding box center [421, 207] width 168 height 30
select select "2233"
click at [337, 192] on select "2233" at bounding box center [421, 207] width 168 height 30
click at [384, 244] on input "text" at bounding box center [421, 243] width 168 height 20
type input "297551522873"
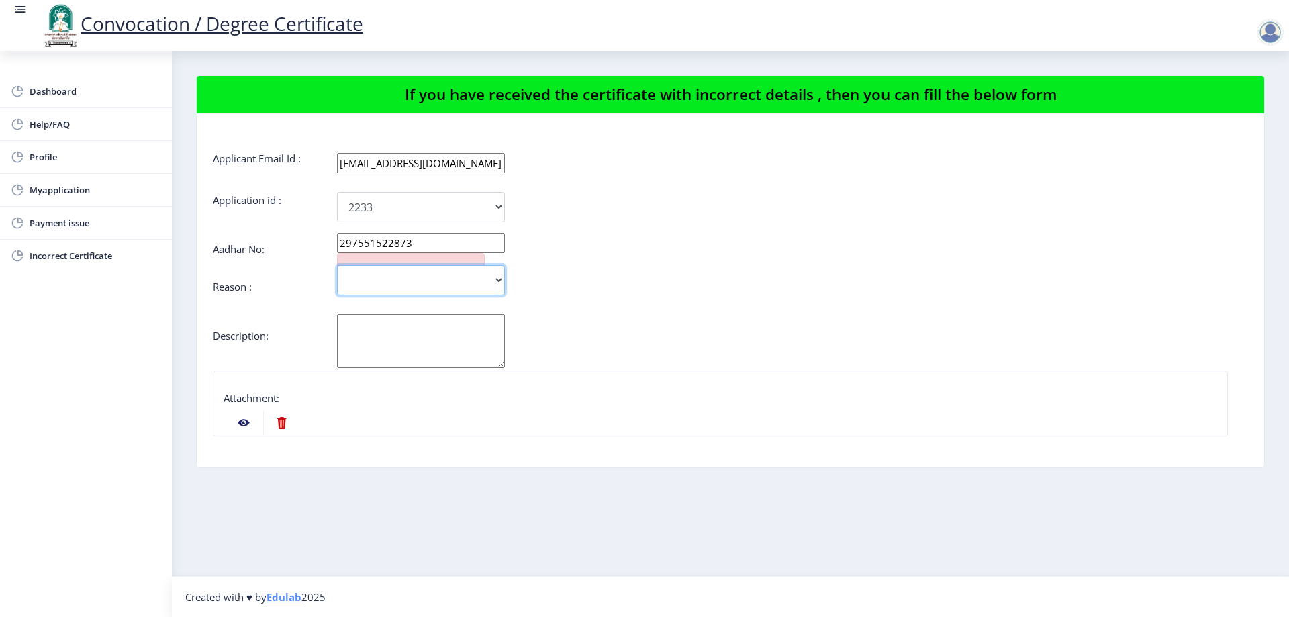
click at [495, 281] on select "Incorrect Course Name Incorrect Name/ Fathers Name Others" at bounding box center [421, 280] width 168 height 30
click at [337, 265] on select "Incorrect Course Name Incorrect Name/ Fathers Name Others" at bounding box center [421, 280] width 168 height 30
click at [448, 332] on textarea "Aadhar No:" at bounding box center [421, 341] width 168 height 54
click at [240, 421] on nb-action at bounding box center [243, 423] width 39 height 24
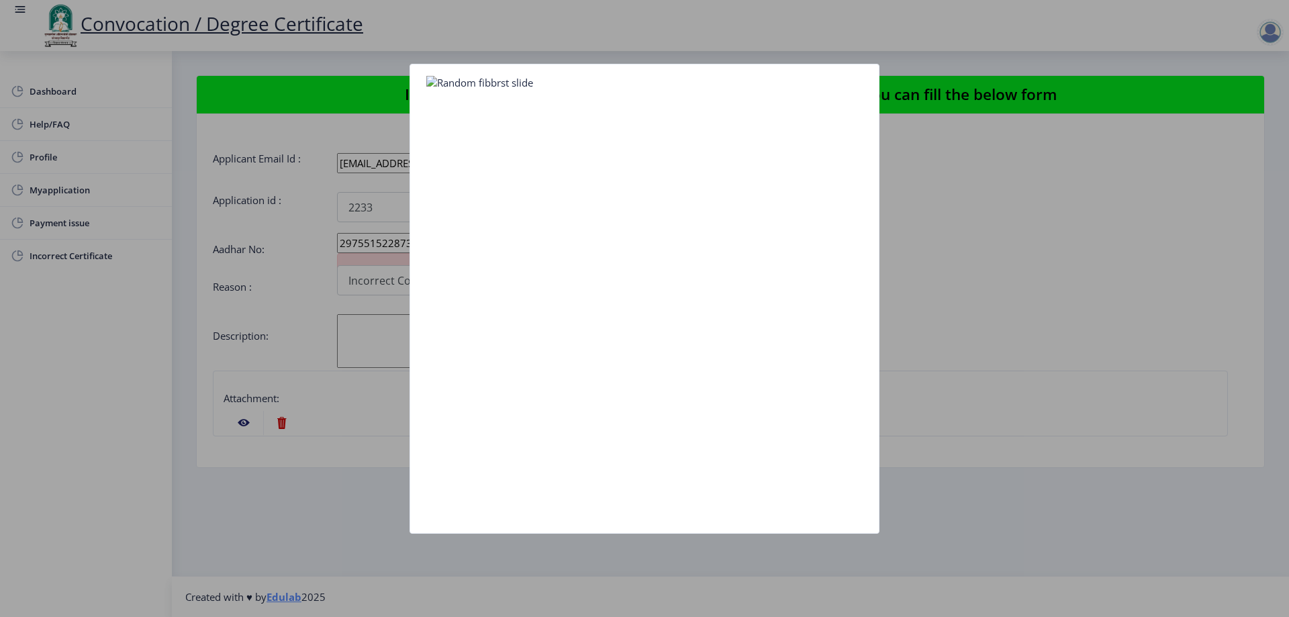
click at [519, 75] on div at bounding box center [644, 82] width 436 height 15
click at [935, 108] on div at bounding box center [644, 308] width 1289 height 617
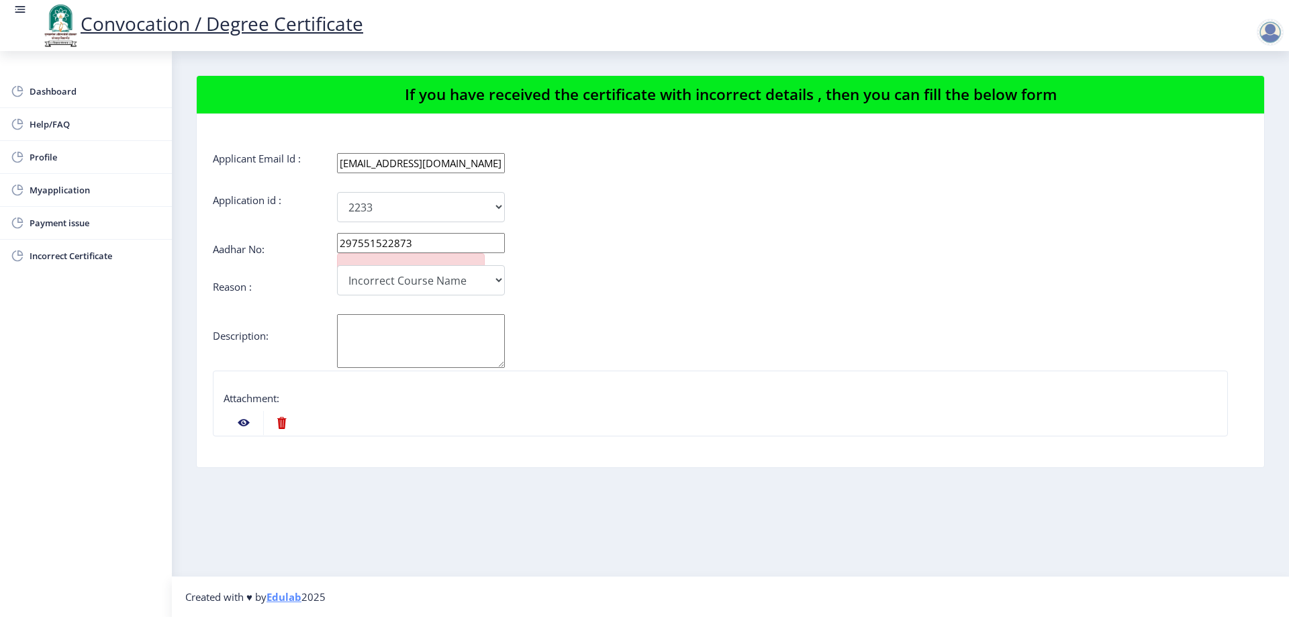
drag, startPoint x: 936, startPoint y: 394, endPoint x: 761, endPoint y: 246, distance: 229.6
click at [761, 246] on div "Aadhar No: 297551522873" at bounding box center [730, 247] width 1035 height 11
click at [388, 337] on textarea "Aadhar No:" at bounding box center [421, 341] width 168 height 54
click at [495, 276] on select "Incorrect Course Name Incorrect Name/ Fathers Name Others" at bounding box center [421, 280] width 168 height 30
select select "Others"
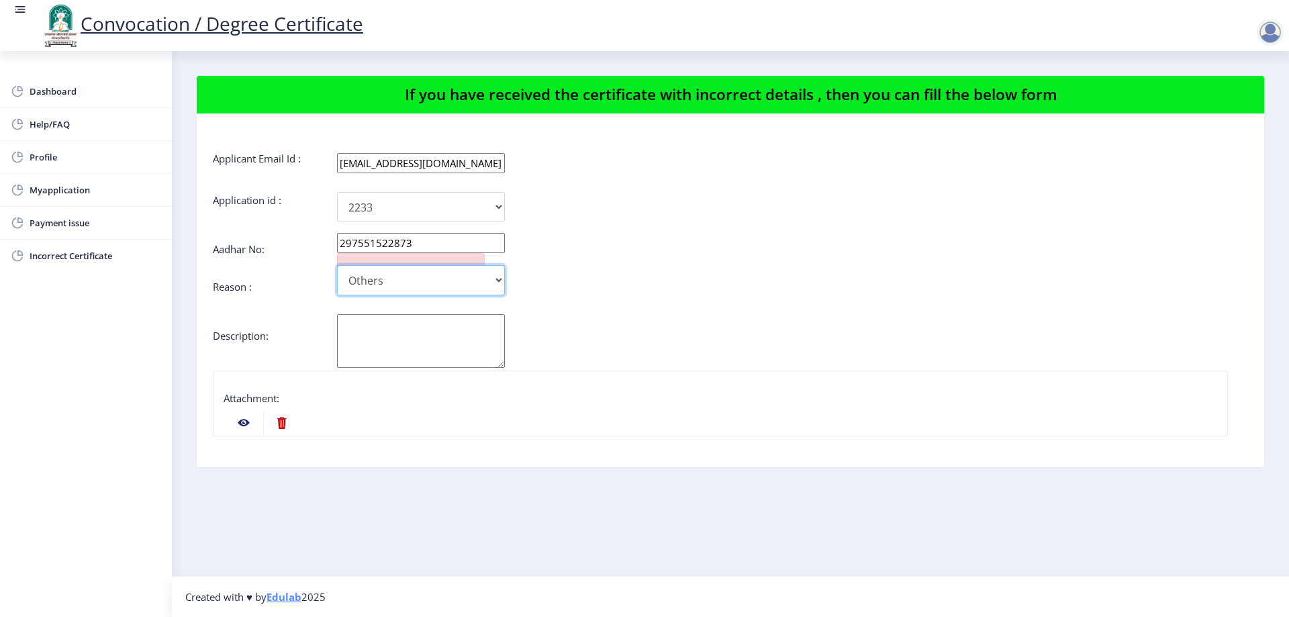
click at [337, 265] on select "Incorrect Course Name Incorrect Name/ Fathers Name Others" at bounding box center [421, 280] width 168 height 30
click at [440, 256] on div at bounding box center [411, 261] width 148 height 17
click at [420, 335] on textarea "Aadhar No:" at bounding box center [421, 341] width 168 height 54
type textarea "okj"
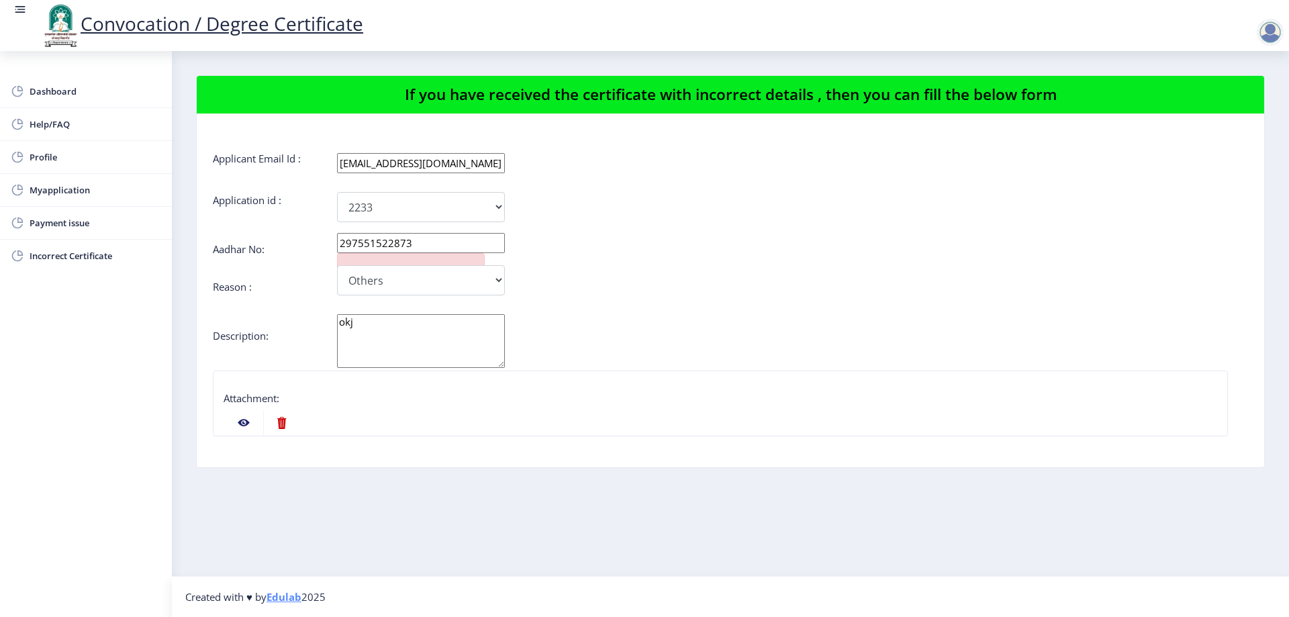
scroll to position [194, 0]
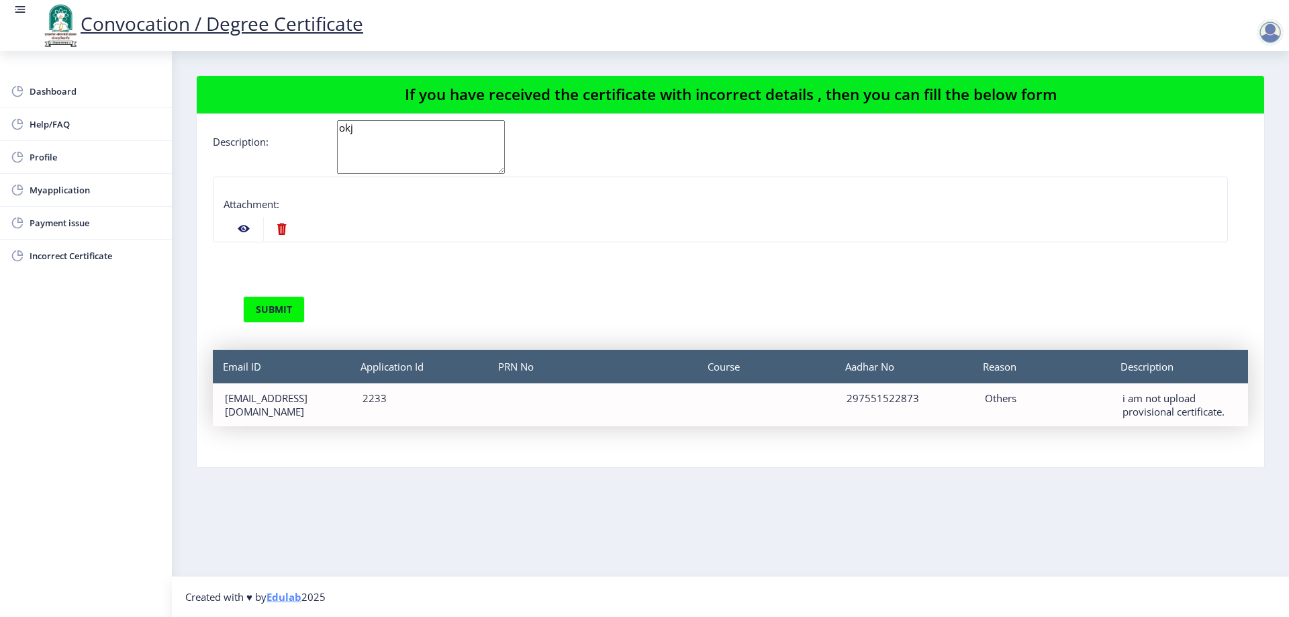
click at [422, 209] on div "Attachment:" at bounding box center [721, 206] width 994 height 19
drag, startPoint x: 918, startPoint y: 405, endPoint x: 966, endPoint y: 401, distance: 48.5
click at [918, 404] on div "Aadhar No 297551522873" at bounding box center [904, 404] width 138 height 43
drag, startPoint x: 1043, startPoint y: 400, endPoint x: 1072, endPoint y: 399, distance: 28.9
click at [1043, 399] on div "Others" at bounding box center [1041, 397] width 113 height 13
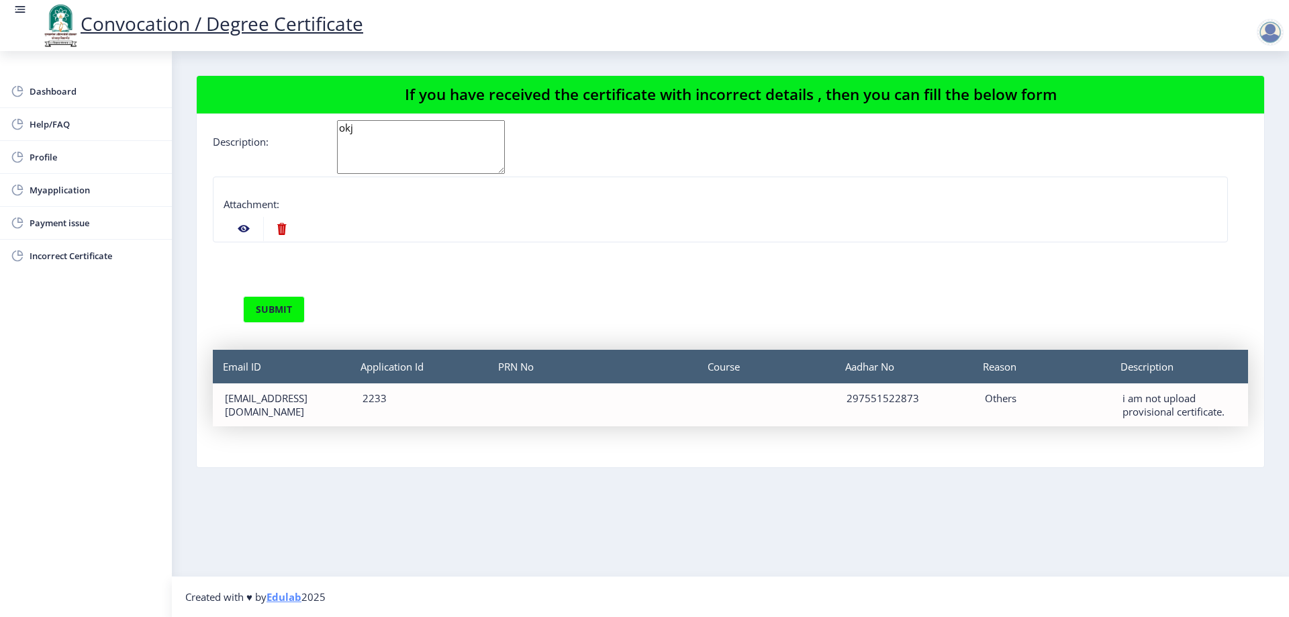
click at [1207, 417] on div "i am not upload provisional certificate." at bounding box center [1179, 404] width 113 height 27
click at [1157, 289] on div "submit" at bounding box center [730, 293] width 1035 height 60
click at [295, 216] on nb-card "Attachment:" at bounding box center [720, 210] width 1015 height 66
click at [279, 306] on button "submit" at bounding box center [274, 309] width 62 height 27
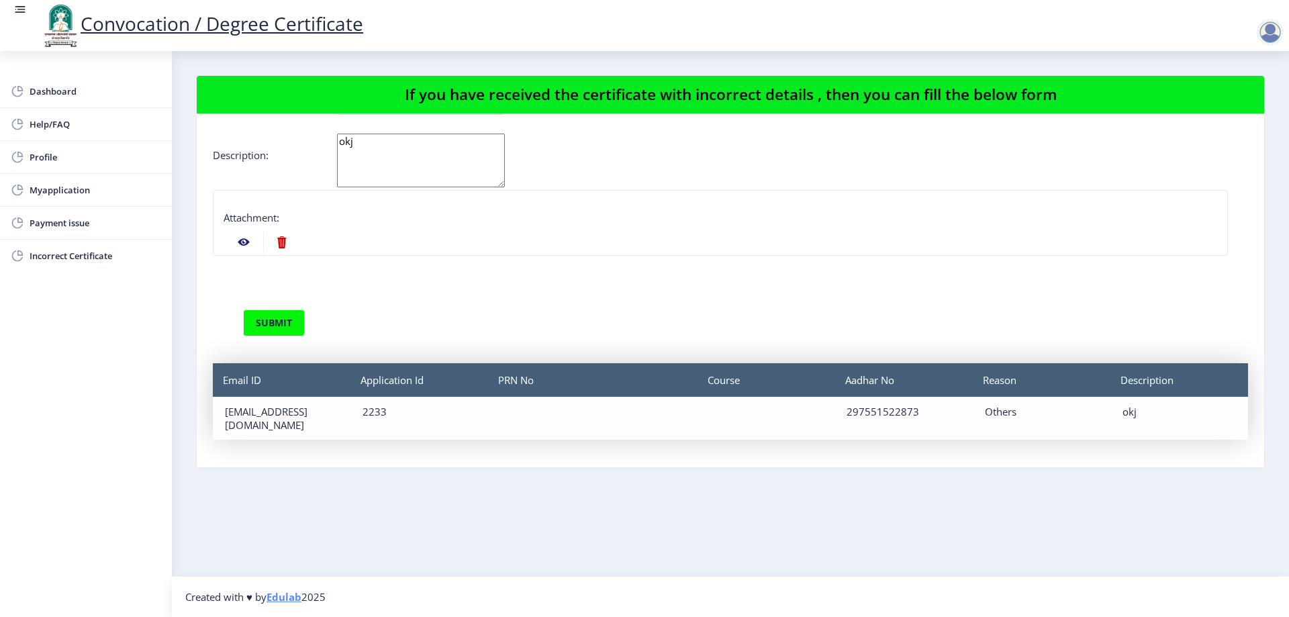
click at [368, 146] on textarea "okj" at bounding box center [421, 161] width 168 height 54
type textarea "i'm npot atteched my provisinoal certificate"
click at [542, 233] on tr at bounding box center [721, 243] width 994 height 26
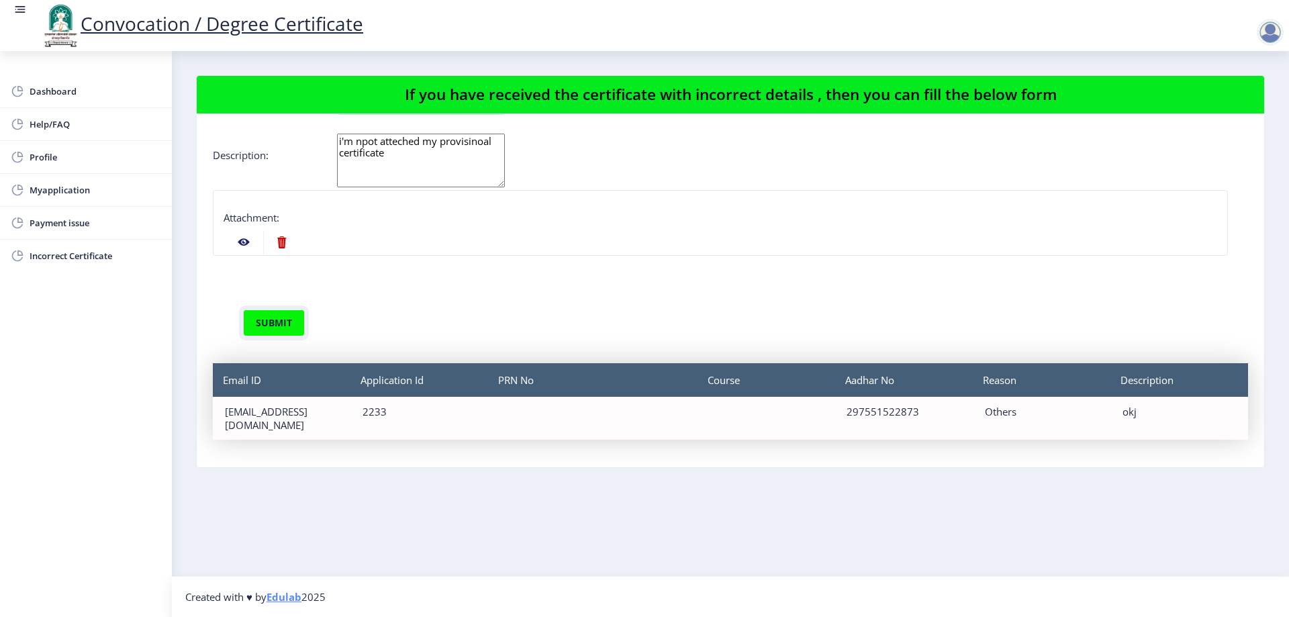
click at [295, 328] on button "submit" at bounding box center [274, 323] width 62 height 27
drag, startPoint x: 1031, startPoint y: 410, endPoint x: 1064, endPoint y: 415, distance: 33.2
click at [1032, 410] on div "Others" at bounding box center [1041, 411] width 113 height 13
click at [1150, 422] on div "i'm npot atteched my provisinoal certificate" at bounding box center [1179, 418] width 113 height 27
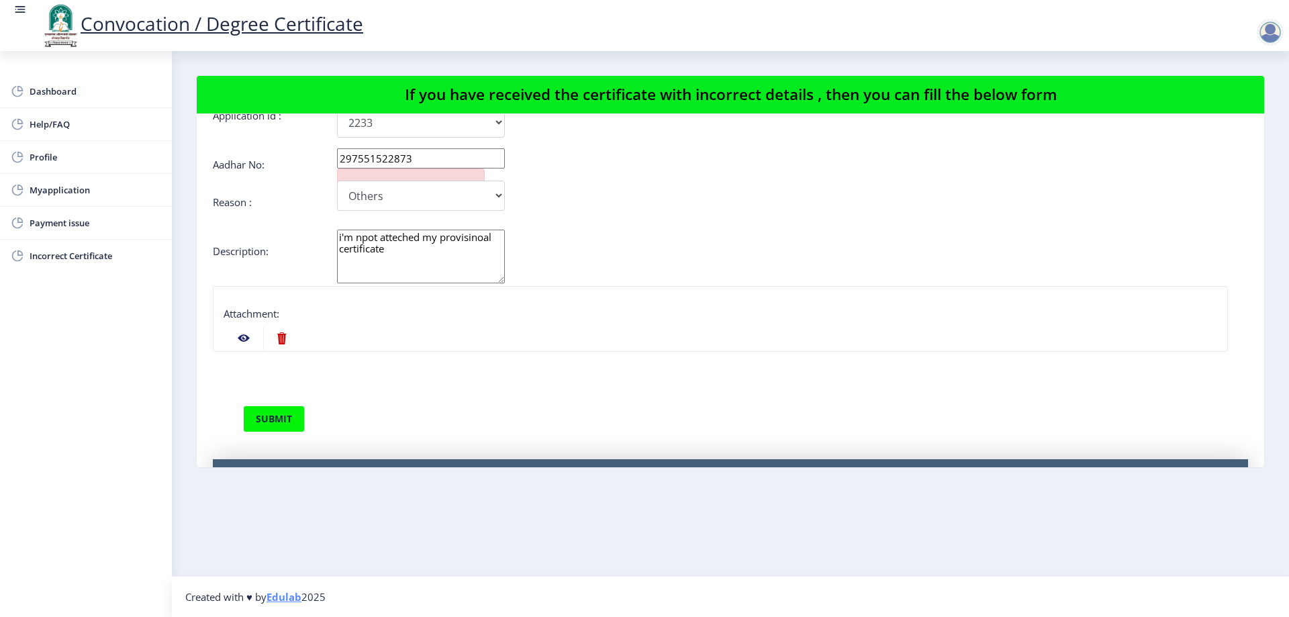
scroll to position [194, 0]
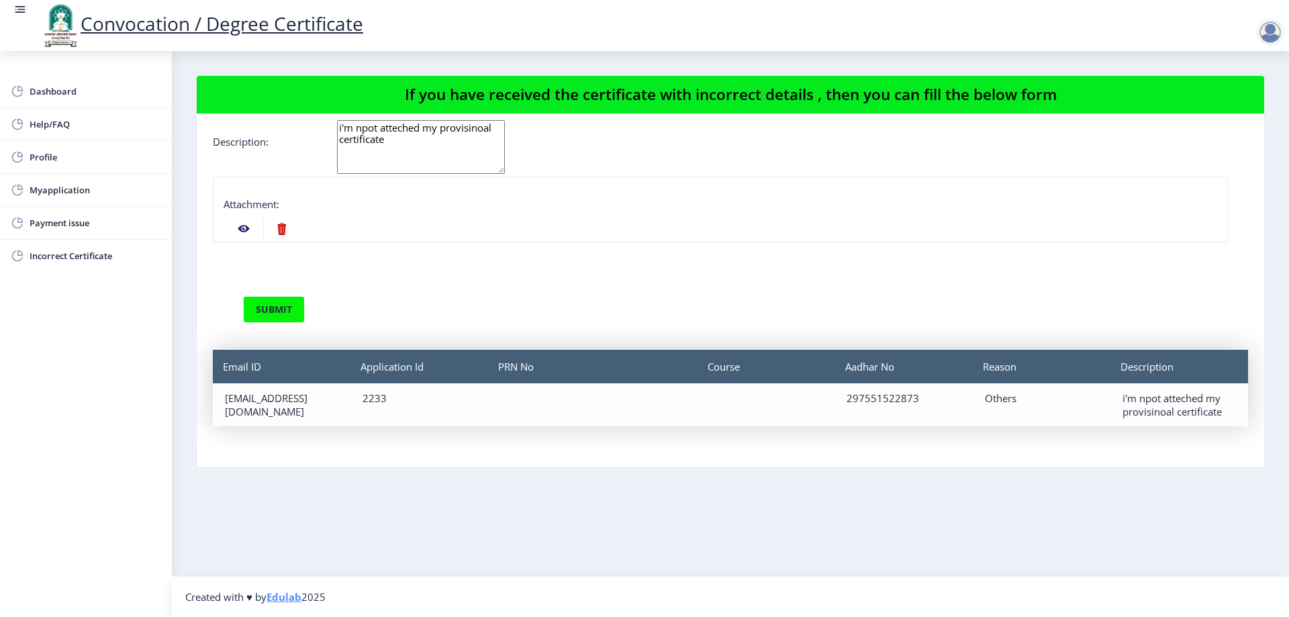
click at [708, 373] on div "Course" at bounding box center [767, 367] width 138 height 34
click at [741, 385] on div "Course" at bounding box center [766, 404] width 138 height 43
click at [548, 387] on div "PRN No" at bounding box center [592, 404] width 209 height 43
click at [508, 402] on div "PRN No" at bounding box center [592, 404] width 209 height 43
click at [375, 408] on div "Application Id 2233" at bounding box center [419, 404] width 138 height 43
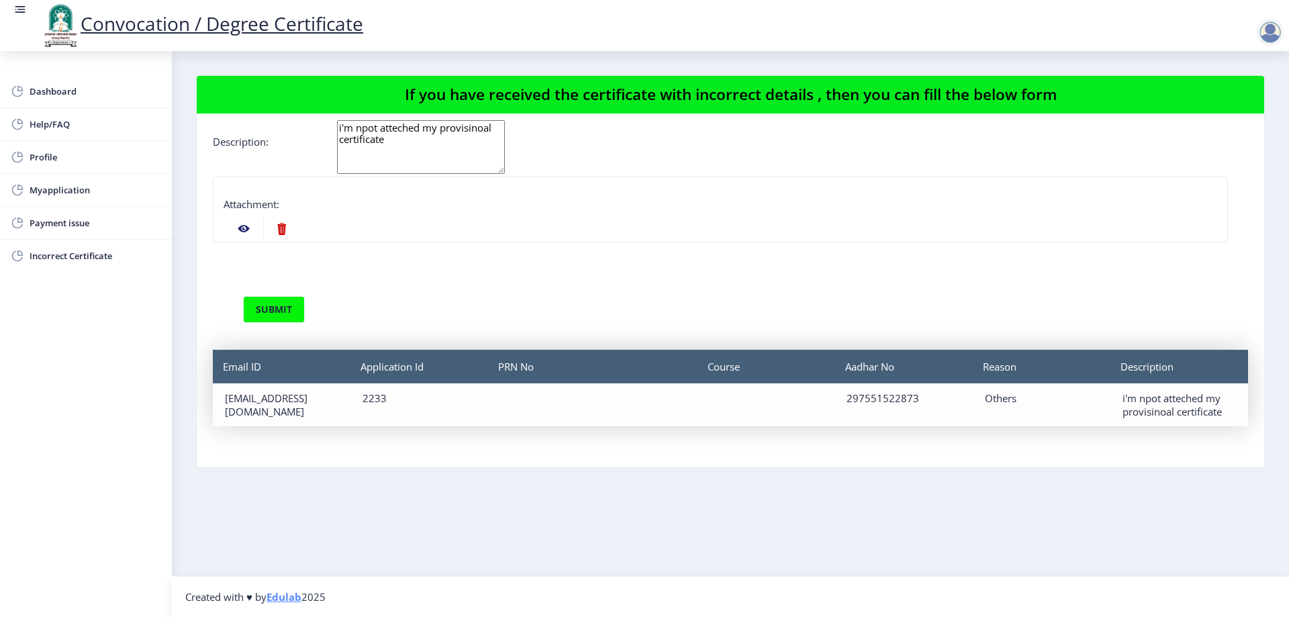
click at [866, 409] on div "Aadhar No 297551522873" at bounding box center [904, 404] width 138 height 43
click at [883, 404] on div "297551522873" at bounding box center [903, 397] width 113 height 13
click at [1032, 426] on nb-card-body "Applicant Email Id : [EMAIL_ADDRESS][DOMAIN_NAME] Application id : 2233 Aadhar …" at bounding box center [731, 290] width 1068 height 353
click at [1025, 409] on div "Reason Others" at bounding box center [1042, 404] width 138 height 43
click at [1176, 434] on nb-card-body "Applicant Email Id : [EMAIL_ADDRESS][DOMAIN_NAME] Application id : 2233 Aadhar …" at bounding box center [731, 290] width 1068 height 353
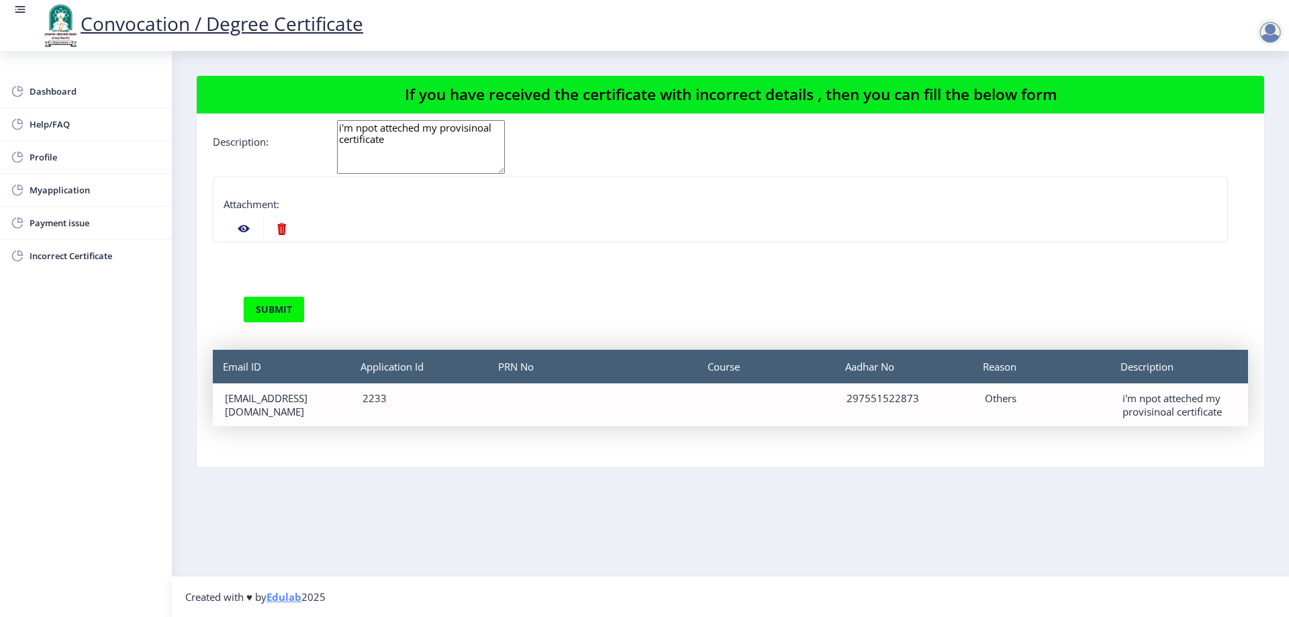
click at [1176, 427] on nb-card-body "Applicant Email Id : [EMAIL_ADDRESS][DOMAIN_NAME] Application id : 2233 Aadhar …" at bounding box center [731, 290] width 1068 height 353
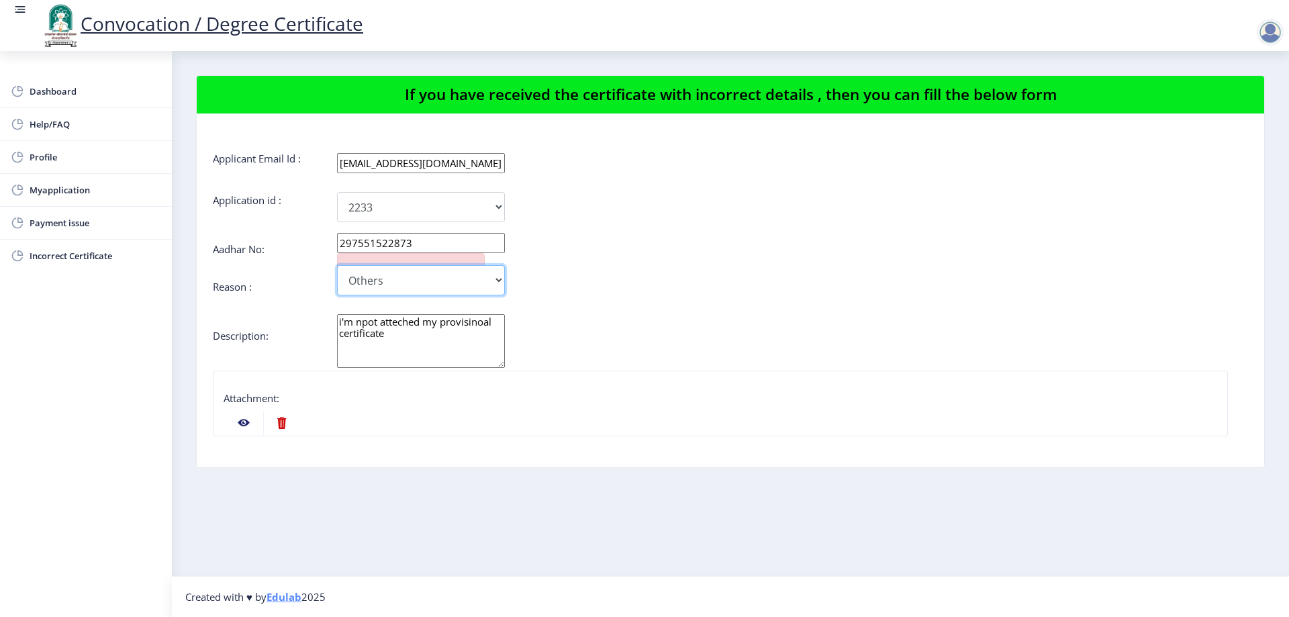
click at [498, 276] on select "Incorrect Course Name Incorrect Name/ Fathers Name Others" at bounding box center [421, 280] width 168 height 30
select select "Incorrect Course Name"
click at [337, 265] on select "Incorrect Course Name Incorrect Name/ Fathers Name Others" at bounding box center [421, 280] width 168 height 30
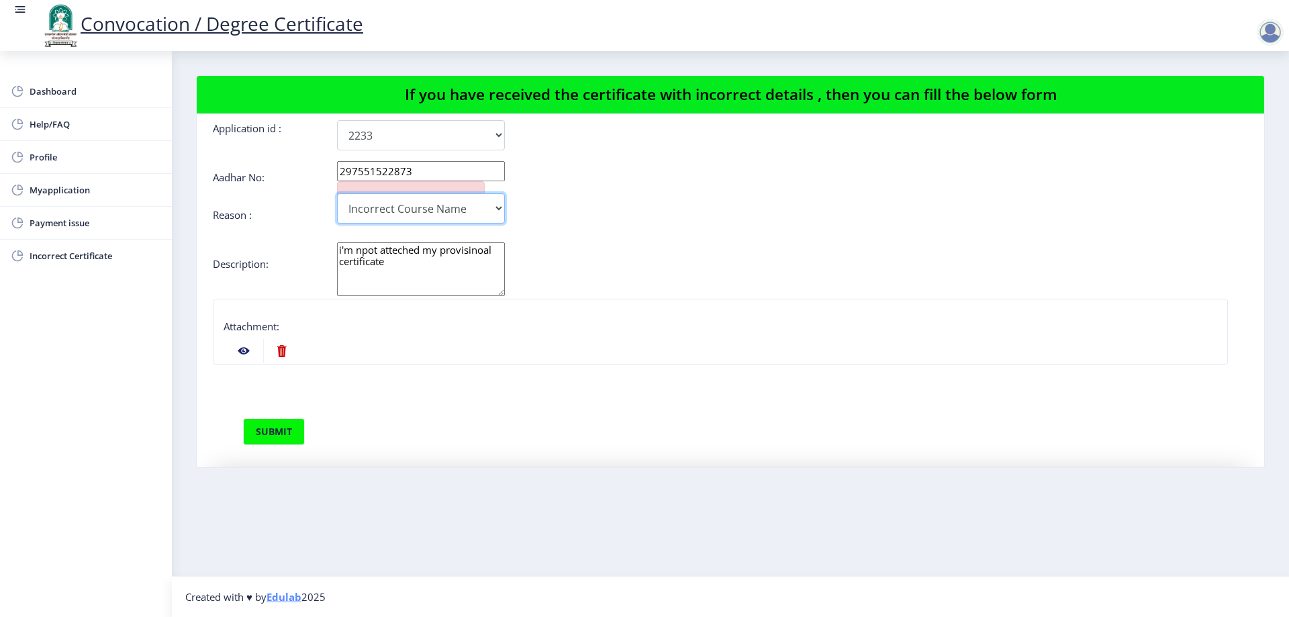
scroll to position [194, 0]
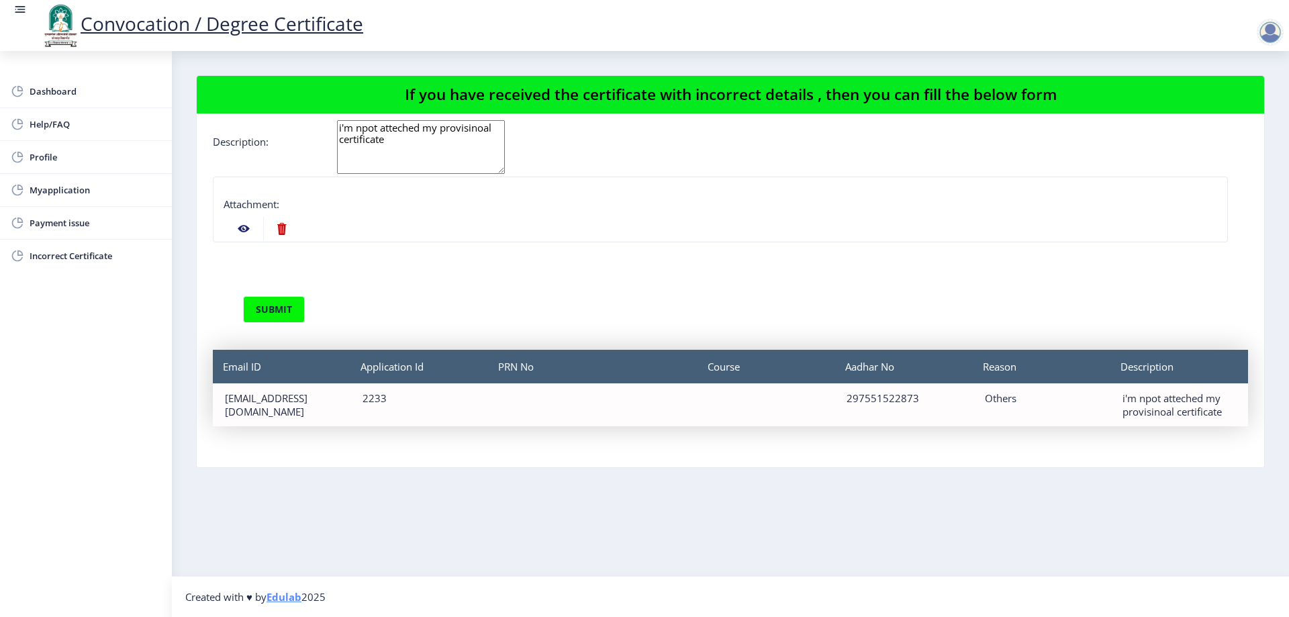
click at [361, 211] on div "Attachment:" at bounding box center [721, 206] width 994 height 19
click at [283, 222] on nb-action at bounding box center [281, 229] width 37 height 24
select select
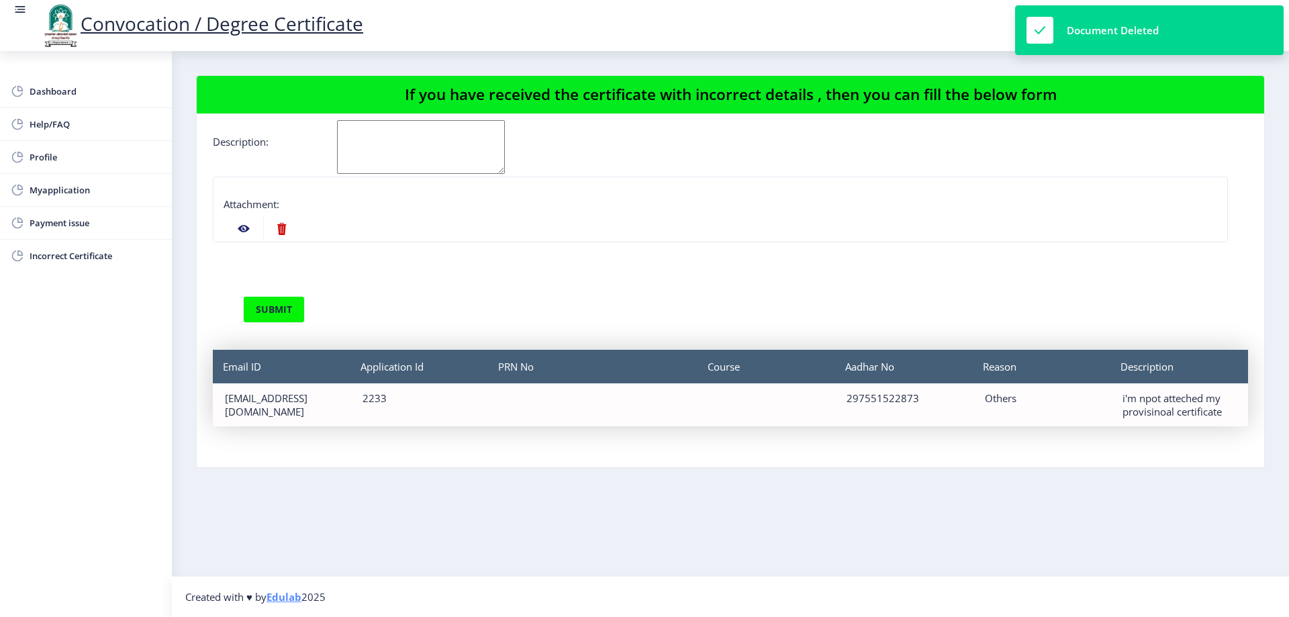
scroll to position [143, 0]
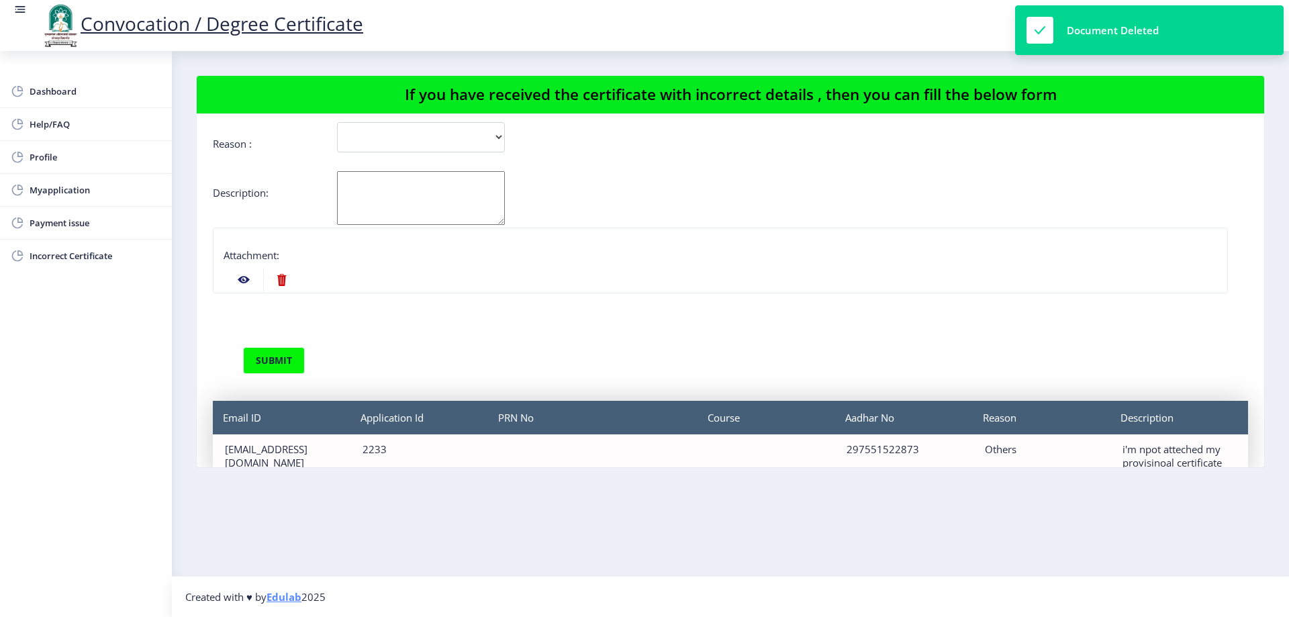
select select
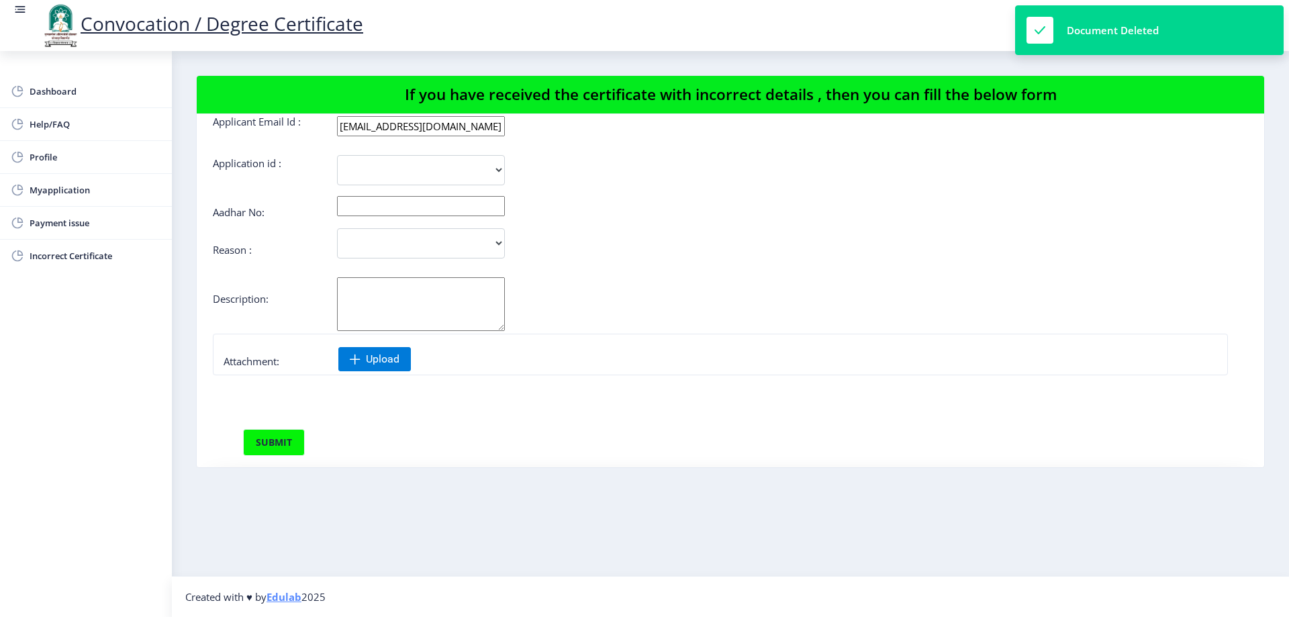
scroll to position [0, 0]
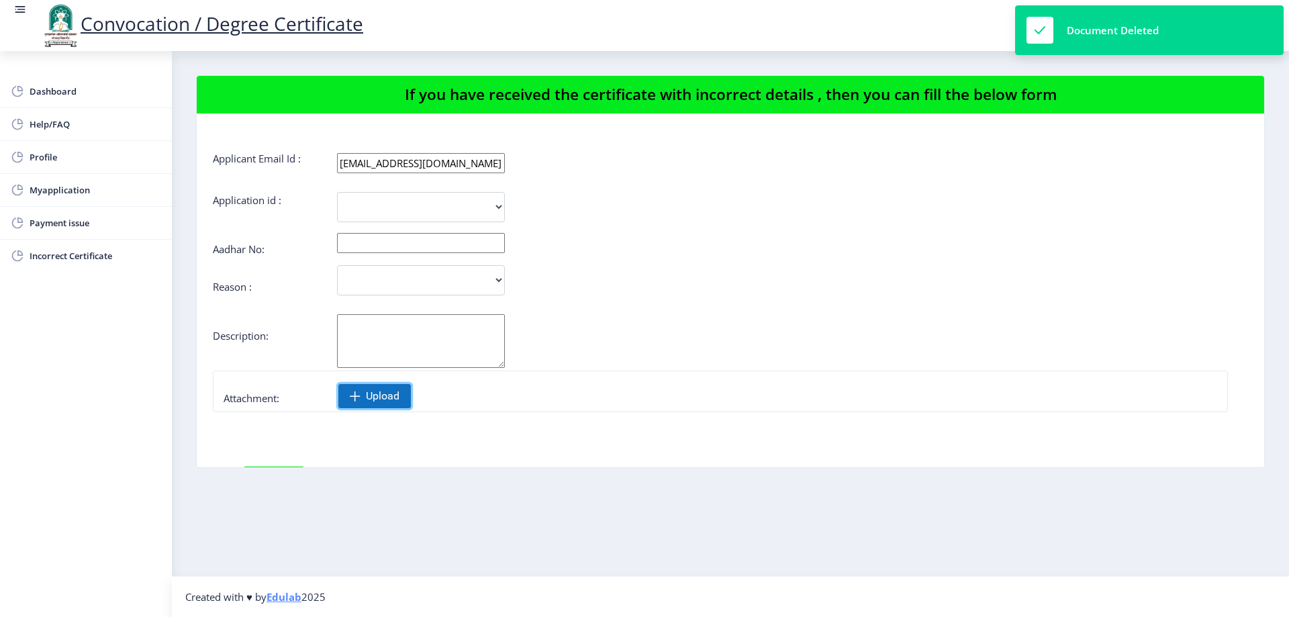
click at [397, 397] on span "Upload" at bounding box center [383, 395] width 34 height 13
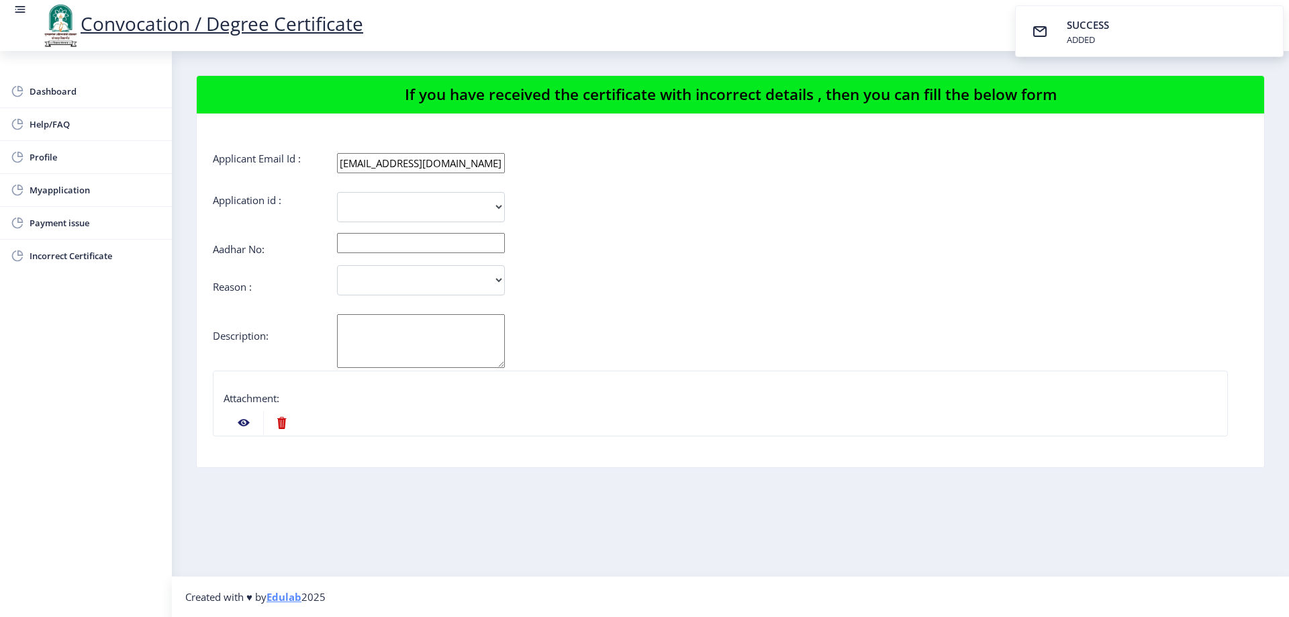
click at [413, 191] on form "Applicant Email Id : [EMAIL_ADDRESS][DOMAIN_NAME] Application id : 2233 Aadhar …" at bounding box center [730, 373] width 1035 height 442
click at [419, 205] on select "2233" at bounding box center [421, 207] width 168 height 30
select select "2233"
click at [337, 192] on select "2233" at bounding box center [421, 207] width 168 height 30
click at [417, 249] on input "text" at bounding box center [421, 243] width 168 height 20
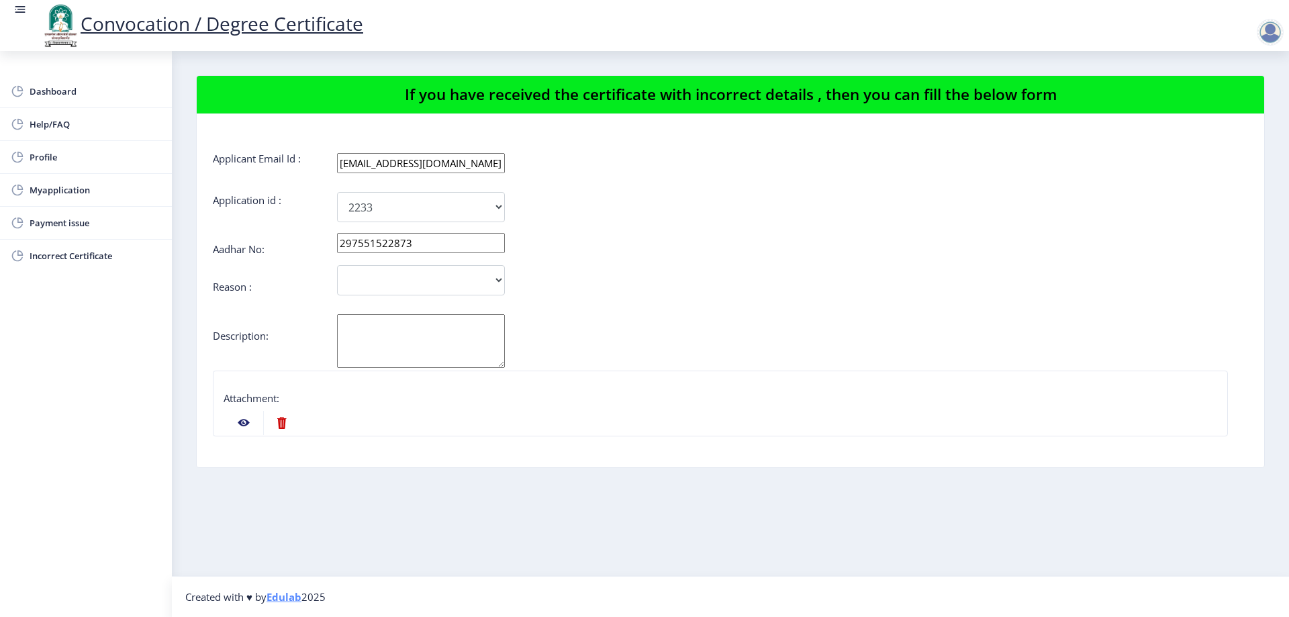
type input "297551522873"
click at [501, 279] on select "Incorrect Course Name Incorrect Name/ Fathers Name Others" at bounding box center [421, 280] width 168 height 30
select select "Others"
click at [337, 265] on select "Incorrect Course Name Incorrect Name/ Fathers Name Others" at bounding box center [421, 280] width 168 height 30
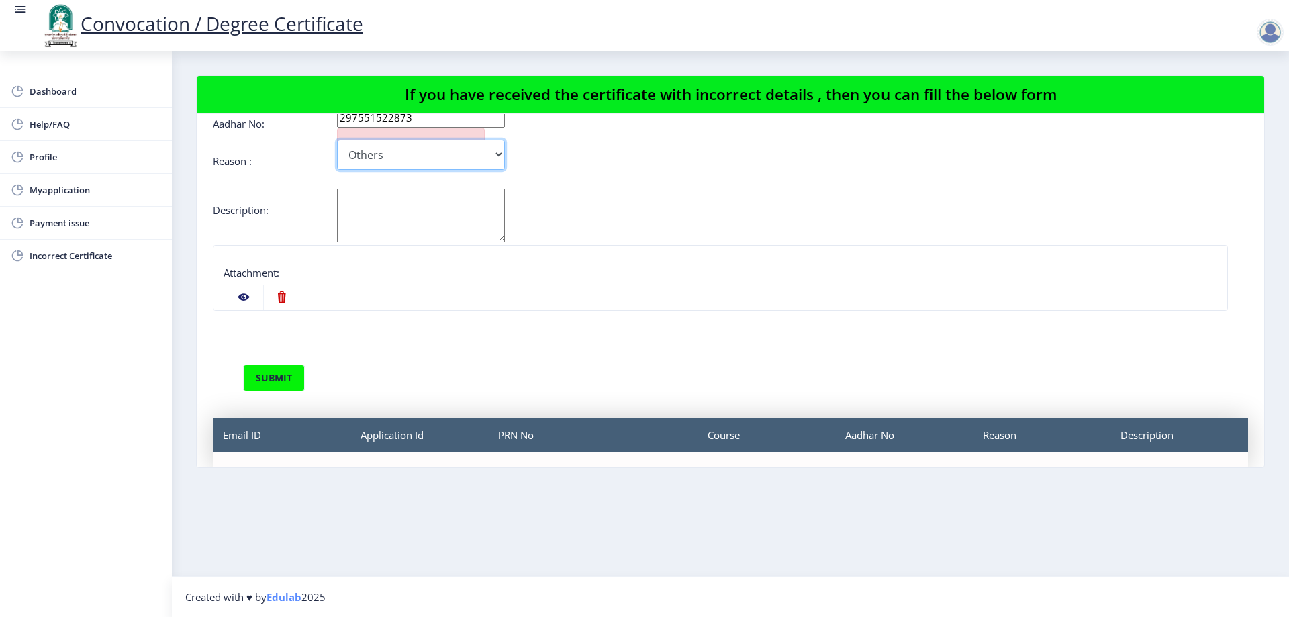
scroll to position [134, 0]
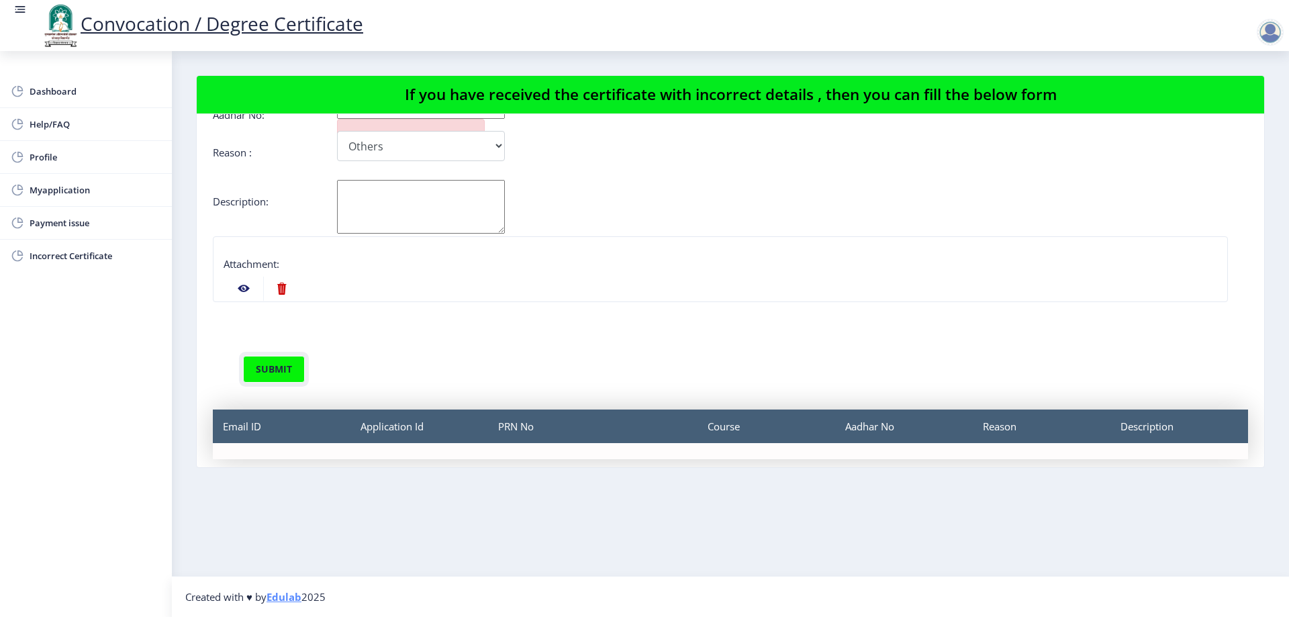
click at [289, 367] on button "submit" at bounding box center [274, 369] width 62 height 27
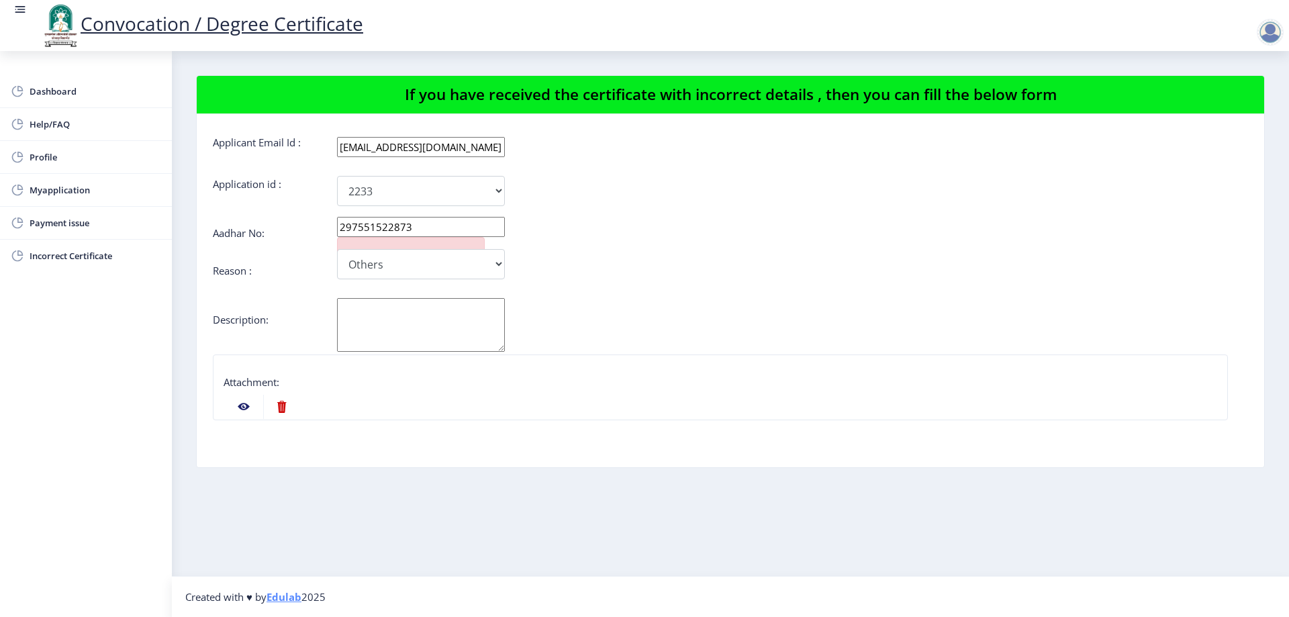
scroll to position [0, 0]
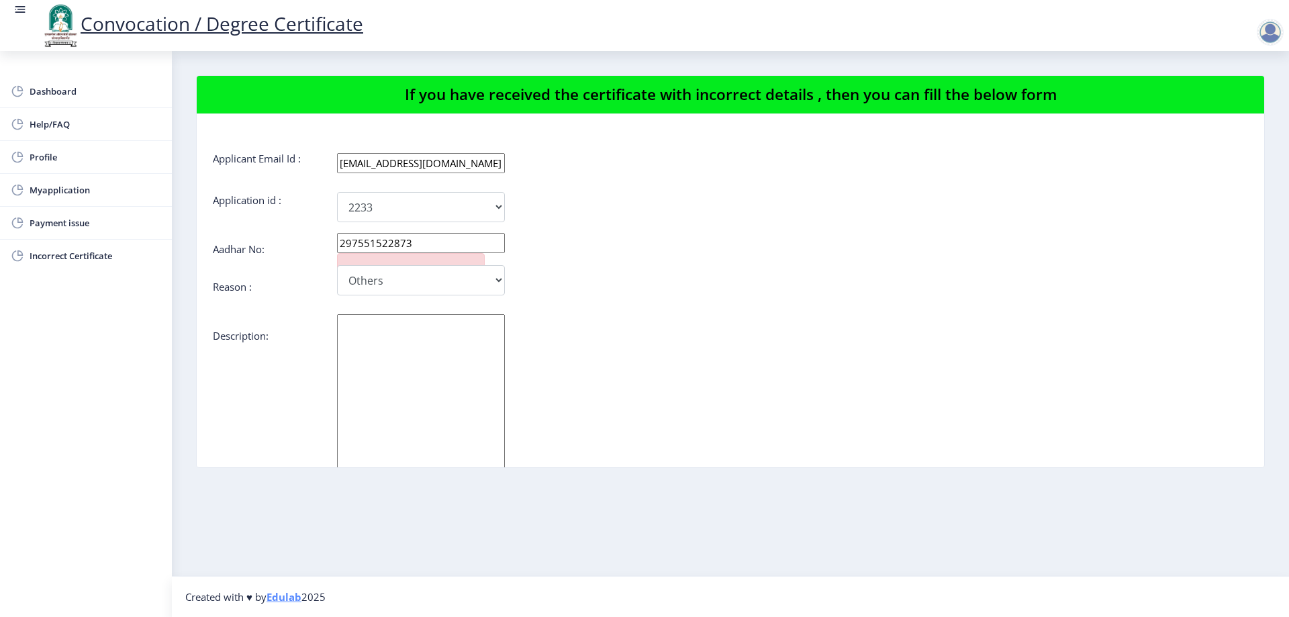
drag, startPoint x: 504, startPoint y: 365, endPoint x: 675, endPoint y: 404, distance: 175.6
click at [703, 514] on nb-layout-column "If you have received the certificate with incorrect details , then you can fill…" at bounding box center [730, 313] width 1117 height 525
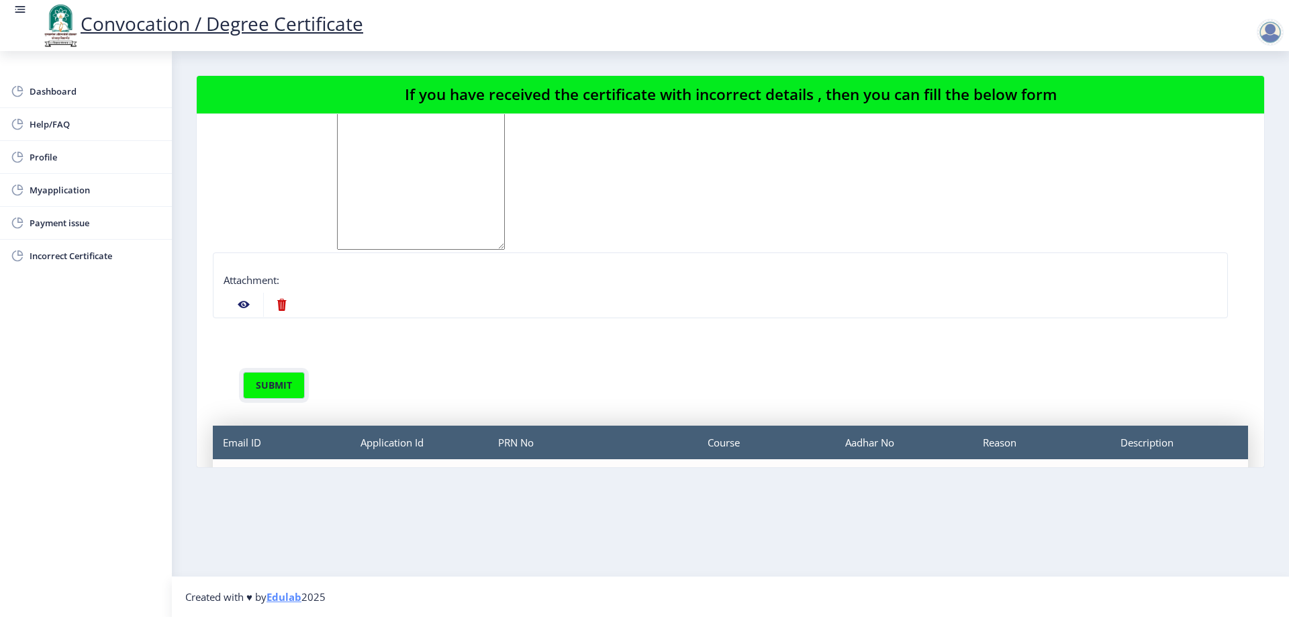
scroll to position [269, 0]
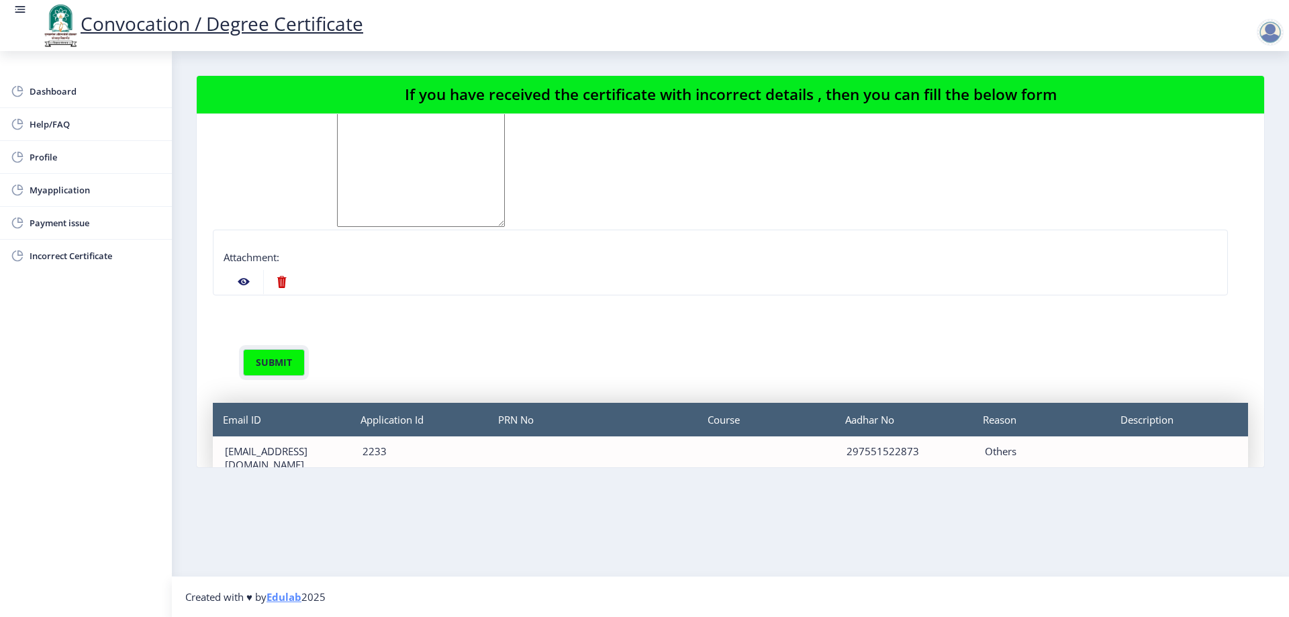
drag, startPoint x: 502, startPoint y: 244, endPoint x: 726, endPoint y: 222, distance: 224.6
click at [726, 222] on div at bounding box center [758, 138] width 863 height 184
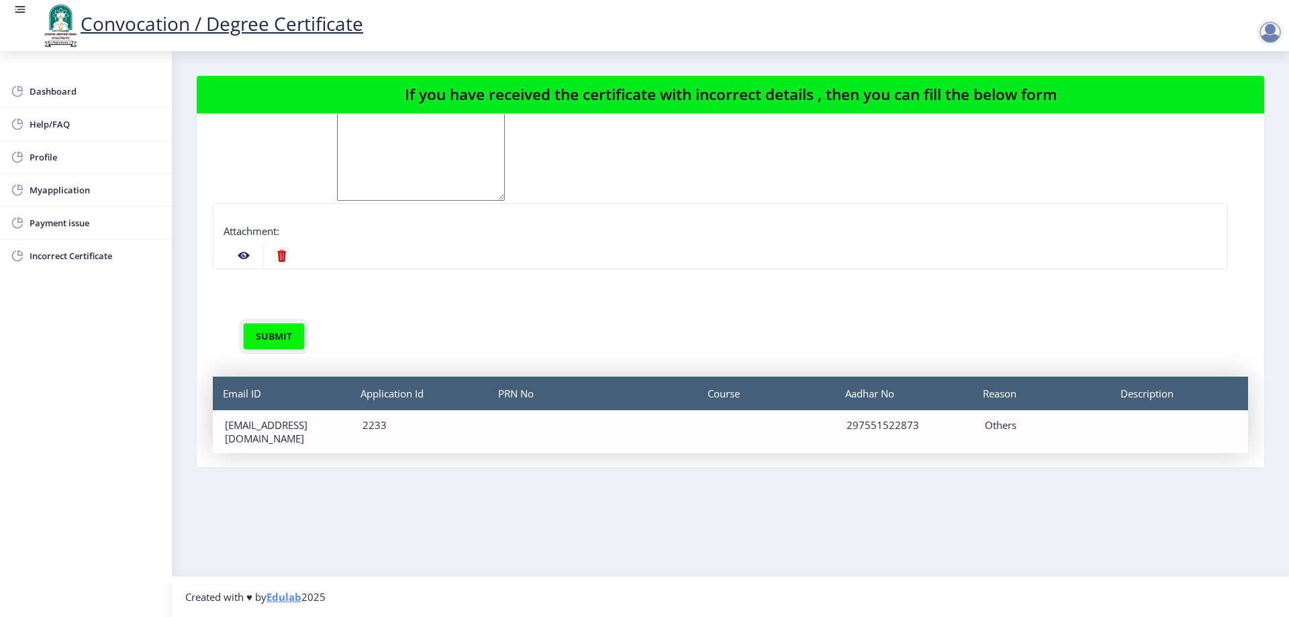
scroll to position [308, 0]
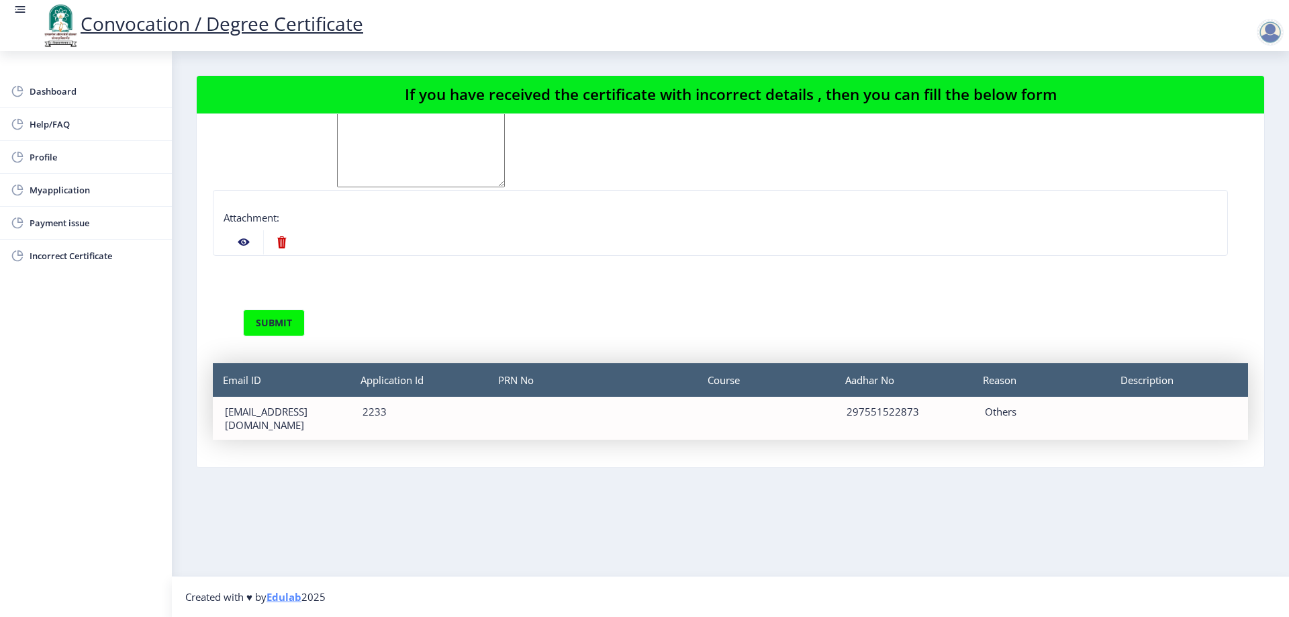
click at [899, 413] on div "297551522873" at bounding box center [903, 411] width 113 height 13
click at [995, 416] on div "Others" at bounding box center [1041, 411] width 113 height 13
click at [238, 372] on div "Email ID" at bounding box center [282, 380] width 138 height 34
click at [283, 409] on div "[EMAIL_ADDRESS][DOMAIN_NAME]" at bounding box center [281, 418] width 113 height 27
click at [393, 416] on div "2233" at bounding box center [419, 411] width 113 height 13
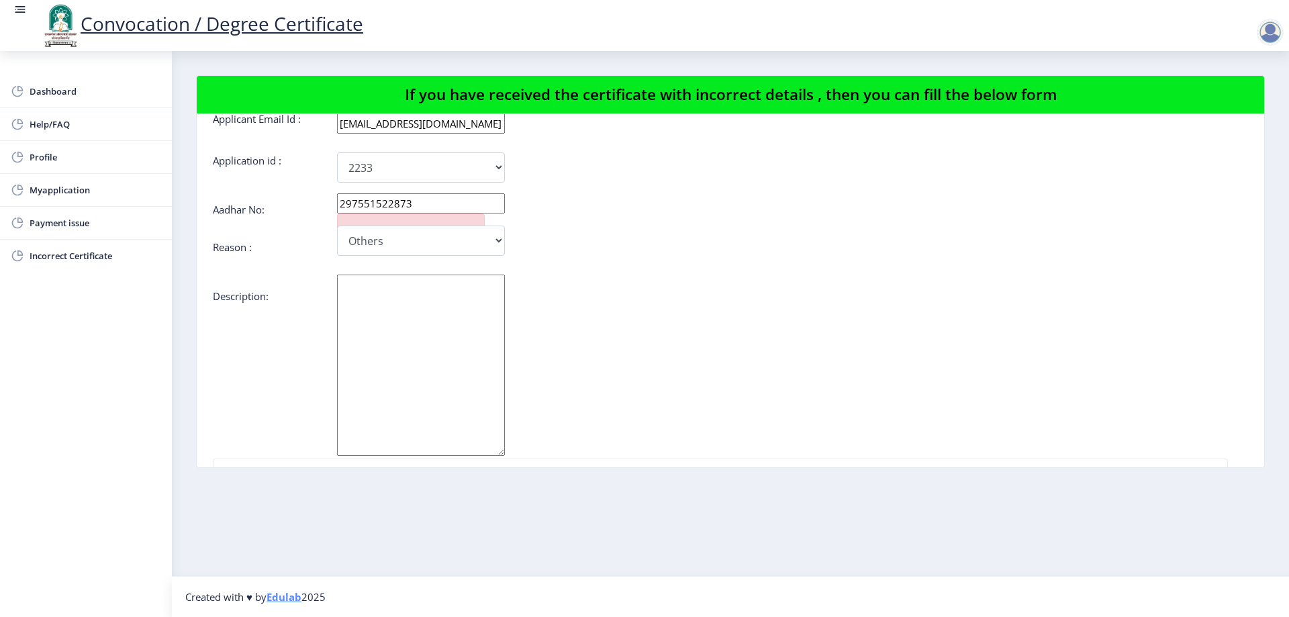
scroll to position [0, 0]
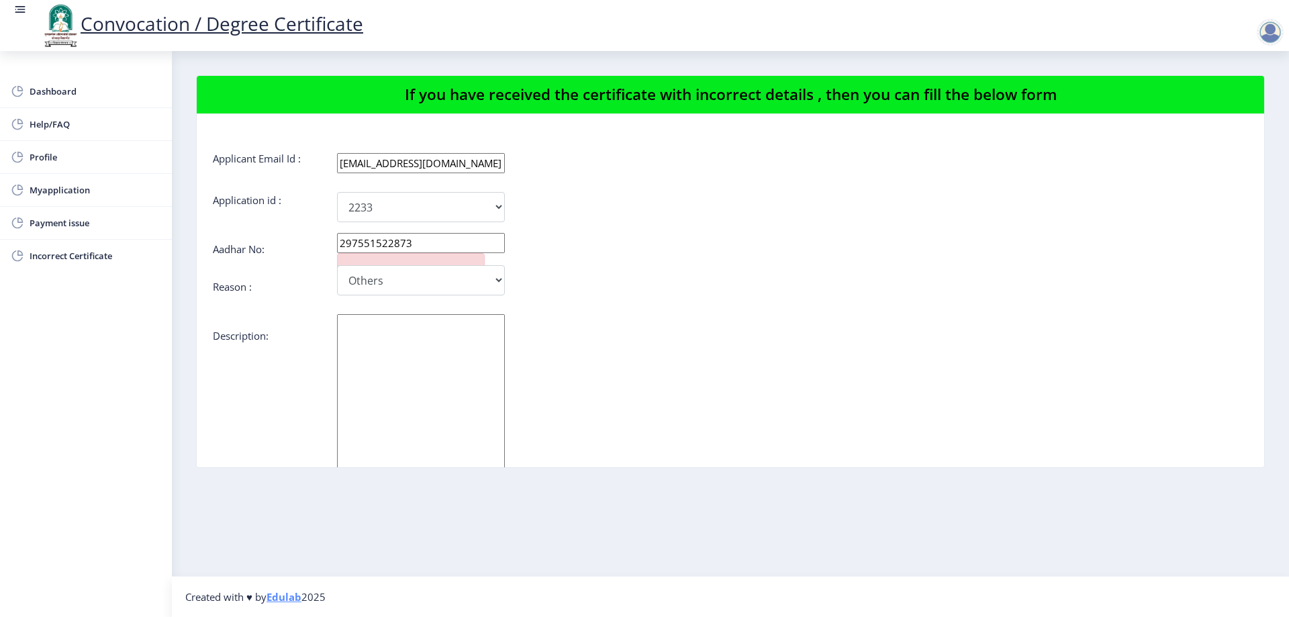
click at [579, 280] on div "Incorrect Course Name Incorrect Name/ Fathers Name Others" at bounding box center [644, 280] width 863 height 30
click at [79, 95] on span "Dashboard" at bounding box center [96, 91] width 132 height 16
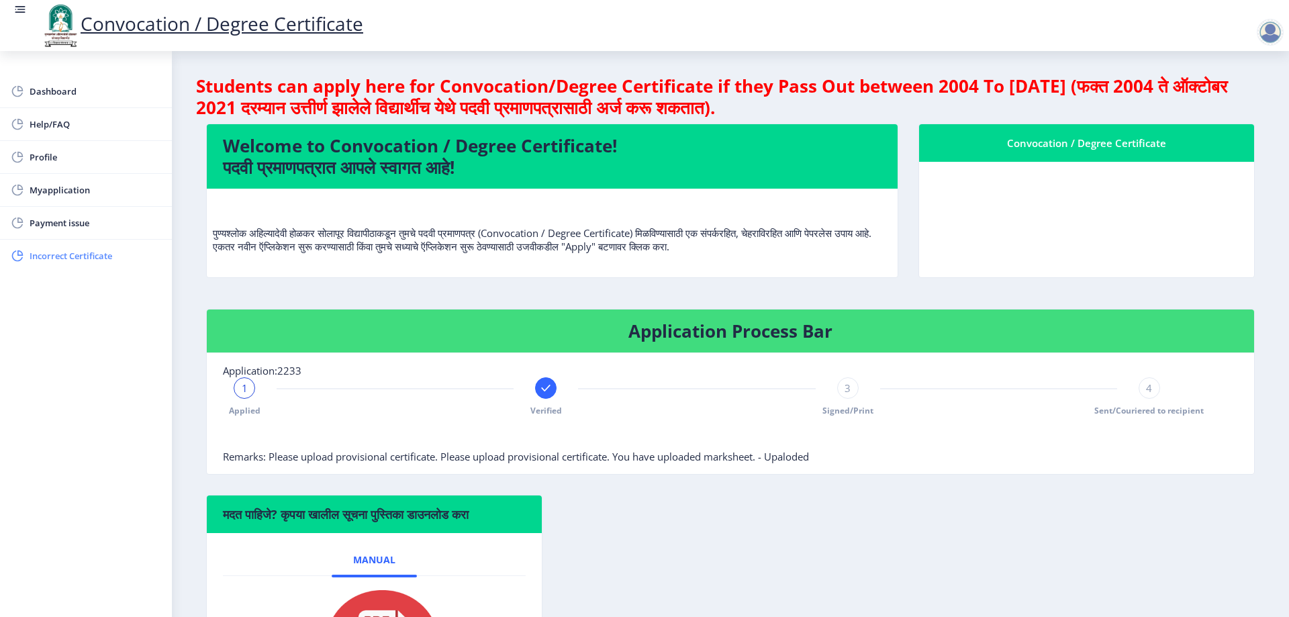
click at [74, 240] on link "Incorrect Certificate" at bounding box center [86, 256] width 172 height 32
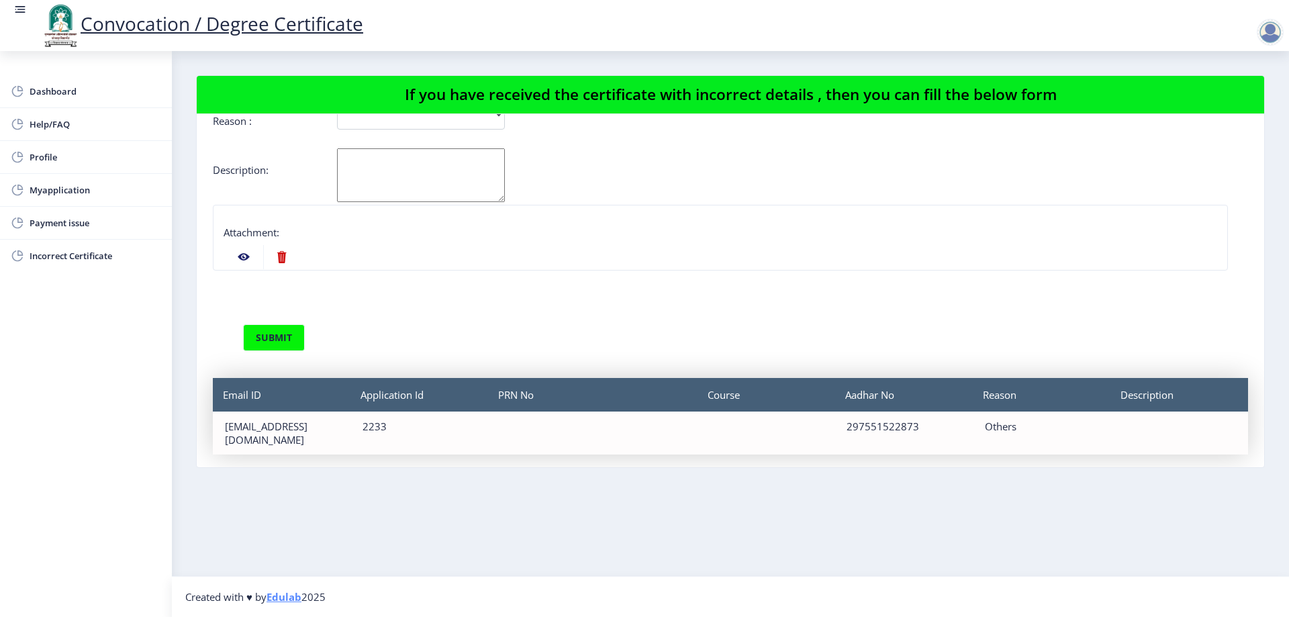
scroll to position [181, 0]
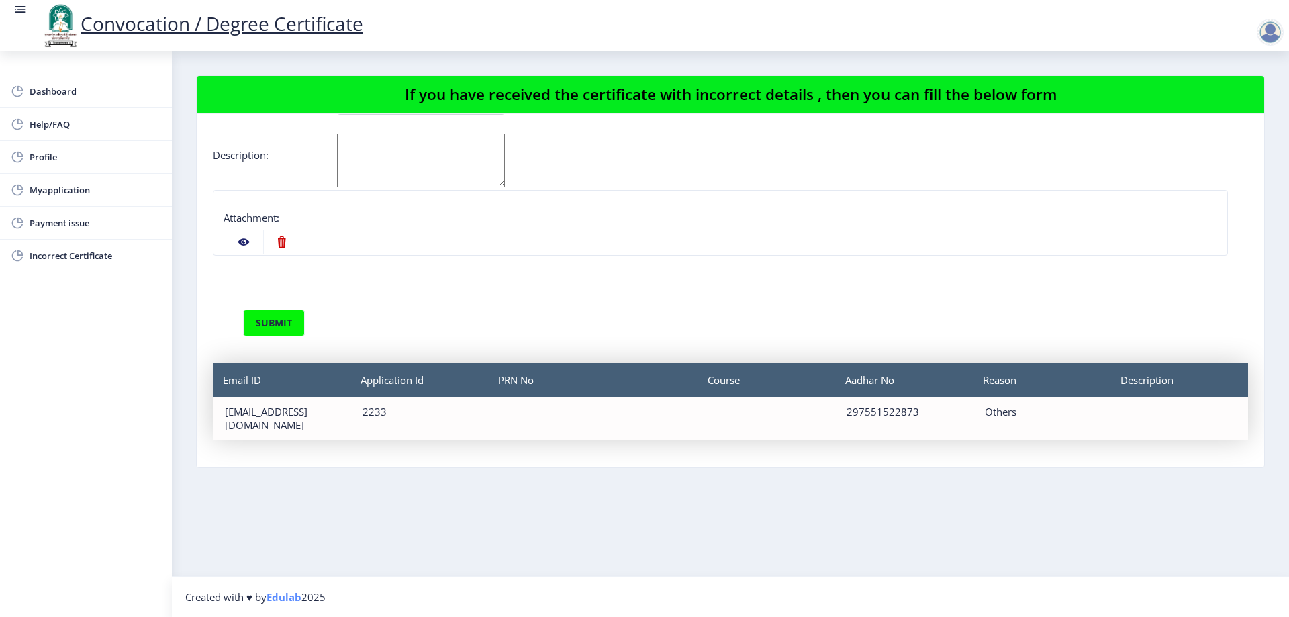
click at [295, 395] on div "Email ID" at bounding box center [282, 380] width 138 height 34
click at [390, 418] on div "Application Id 2233" at bounding box center [419, 418] width 138 height 43
click at [384, 407] on div "2233" at bounding box center [419, 411] width 113 height 13
click at [492, 399] on div "PRN No" at bounding box center [592, 418] width 209 height 43
click at [698, 408] on div "Course" at bounding box center [766, 418] width 138 height 43
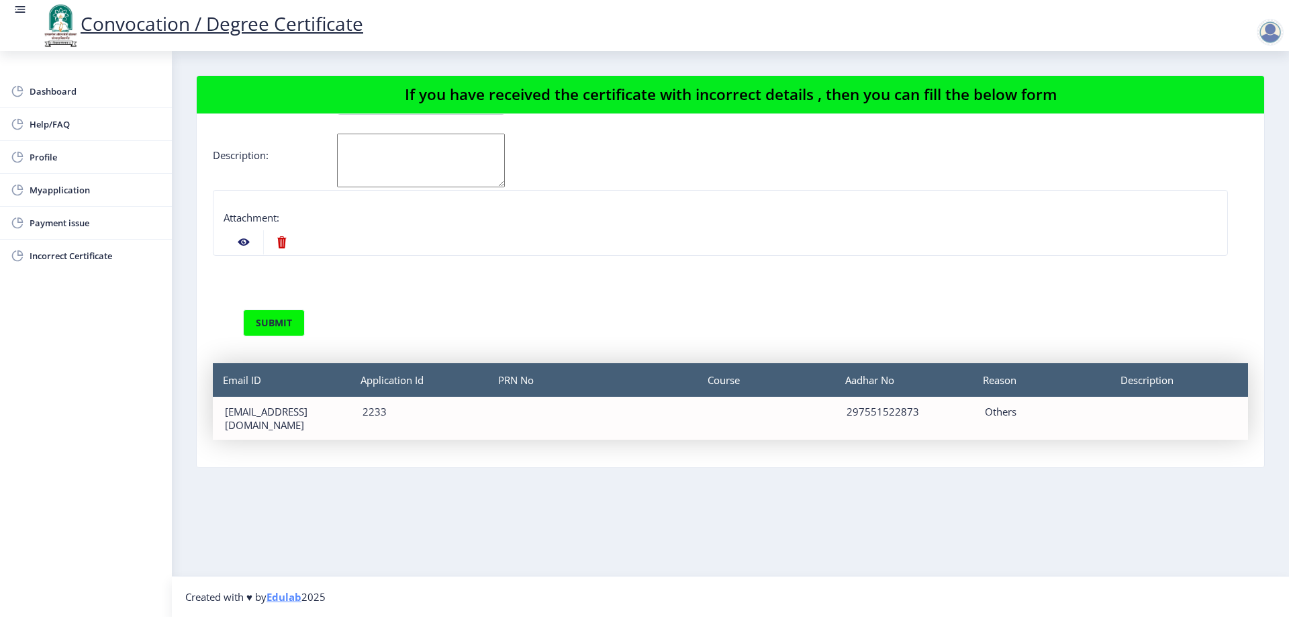
click at [914, 430] on nb-card-body "Applicant Email Id : [EMAIL_ADDRESS][DOMAIN_NAME] Application id : 2233 Aadhar …" at bounding box center [731, 290] width 1068 height 353
click at [896, 414] on div "297551522873" at bounding box center [903, 411] width 113 height 13
click at [1018, 412] on div "Others" at bounding box center [1041, 411] width 113 height 13
click at [1017, 412] on div "Others" at bounding box center [1041, 411] width 113 height 13
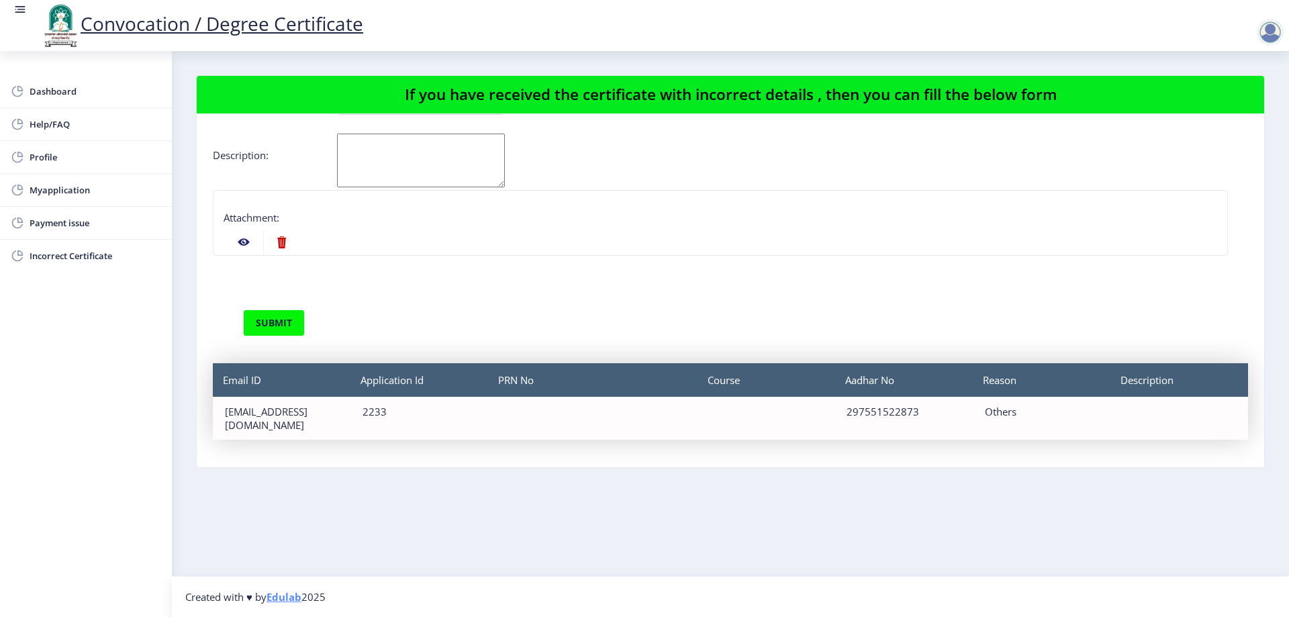
click at [1016, 412] on div "Others" at bounding box center [1041, 411] width 113 height 13
click at [1184, 408] on div "Description" at bounding box center [1179, 418] width 138 height 43
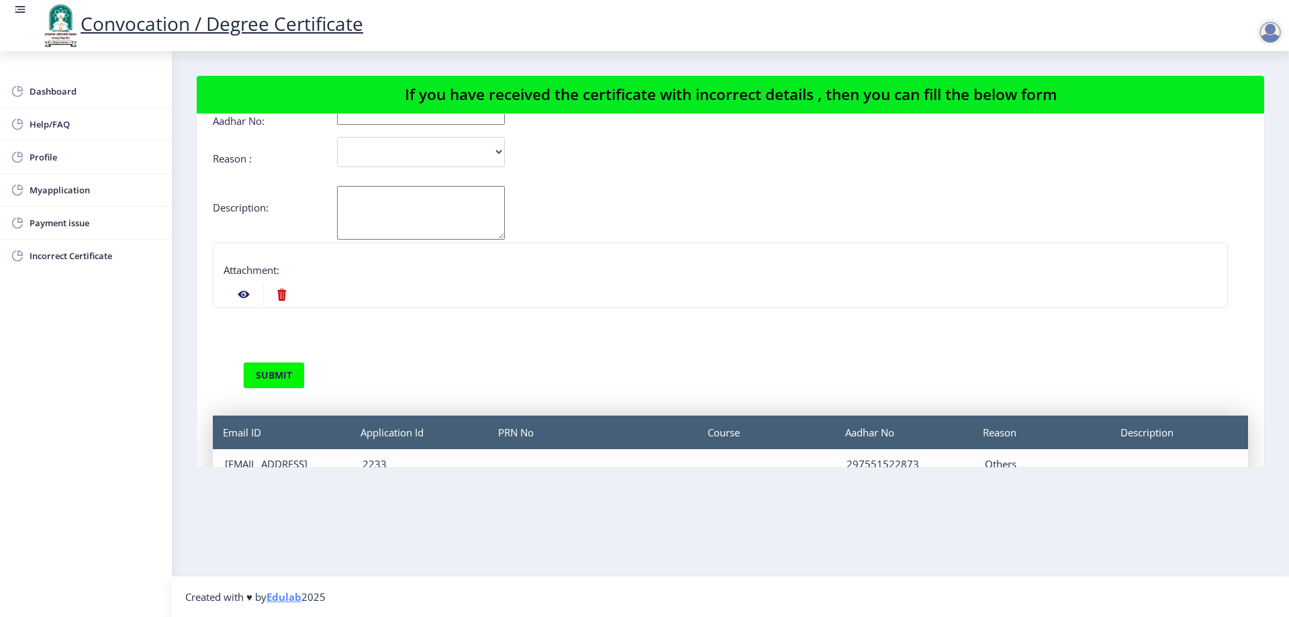
scroll to position [0, 0]
